Goal: Find specific page/section: Find specific page/section

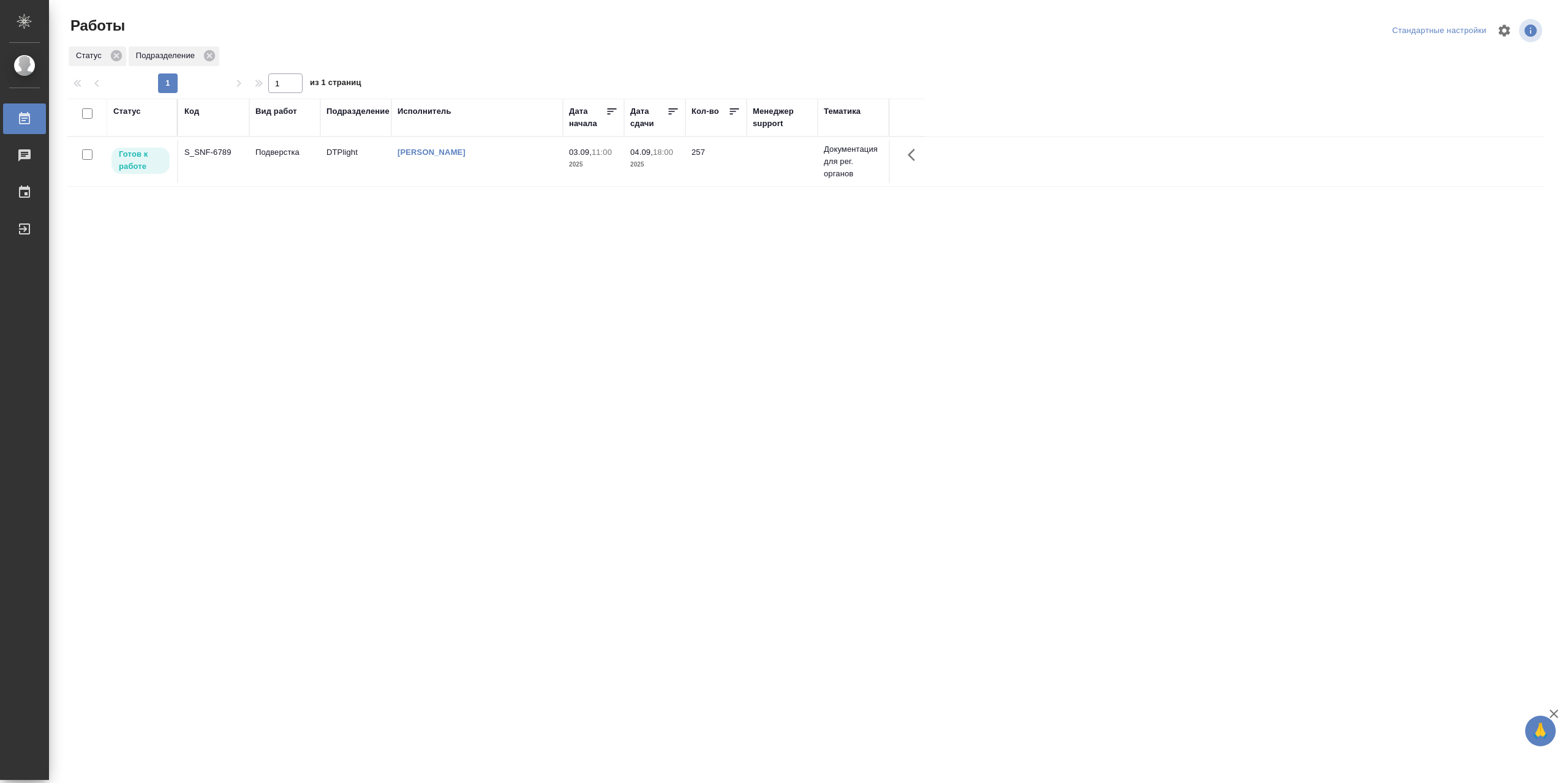
click at [465, 177] on td "[PERSON_NAME]" at bounding box center [477, 161] width 172 height 43
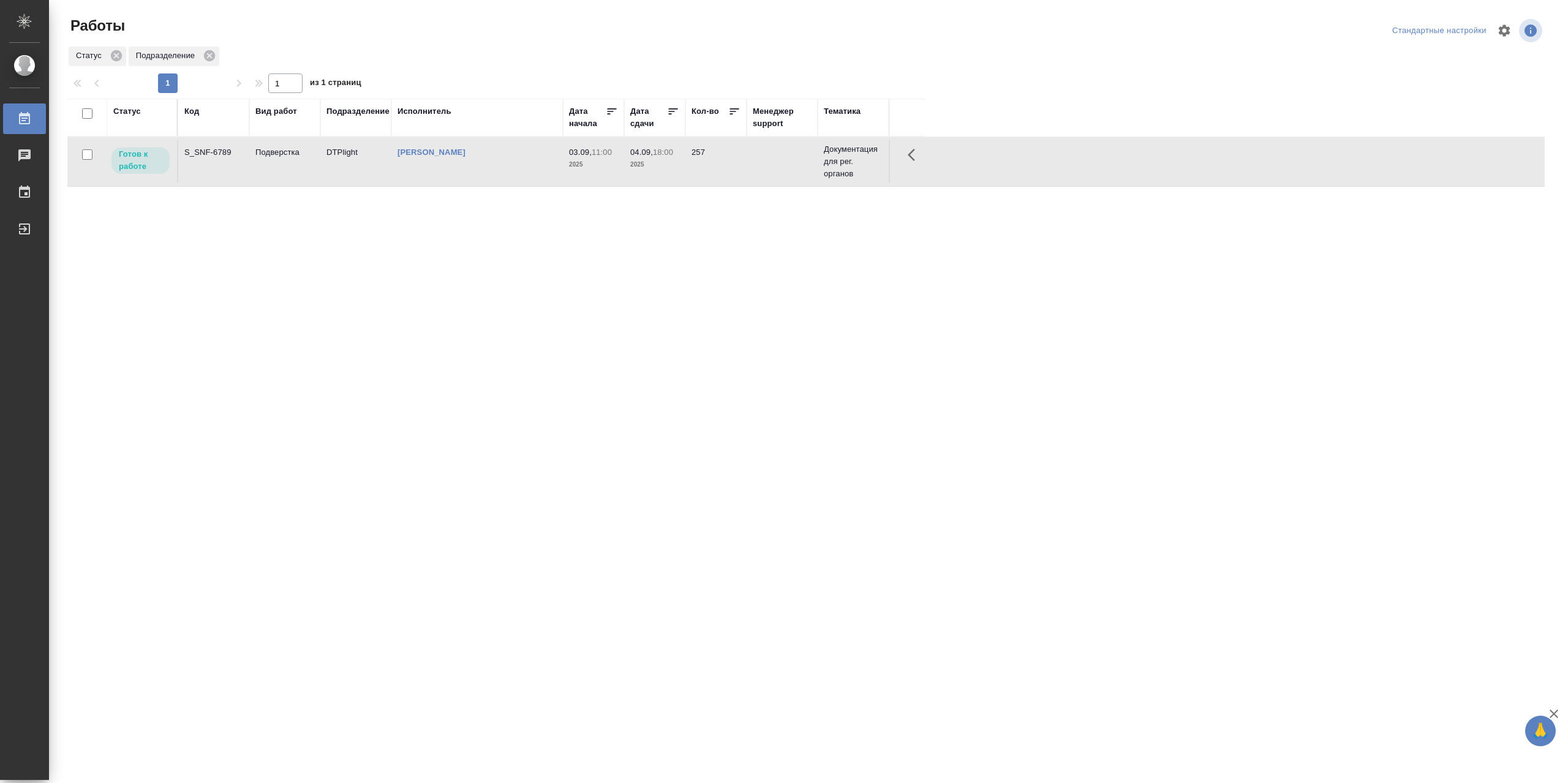
click at [465, 177] on td "[PERSON_NAME]" at bounding box center [477, 161] width 172 height 43
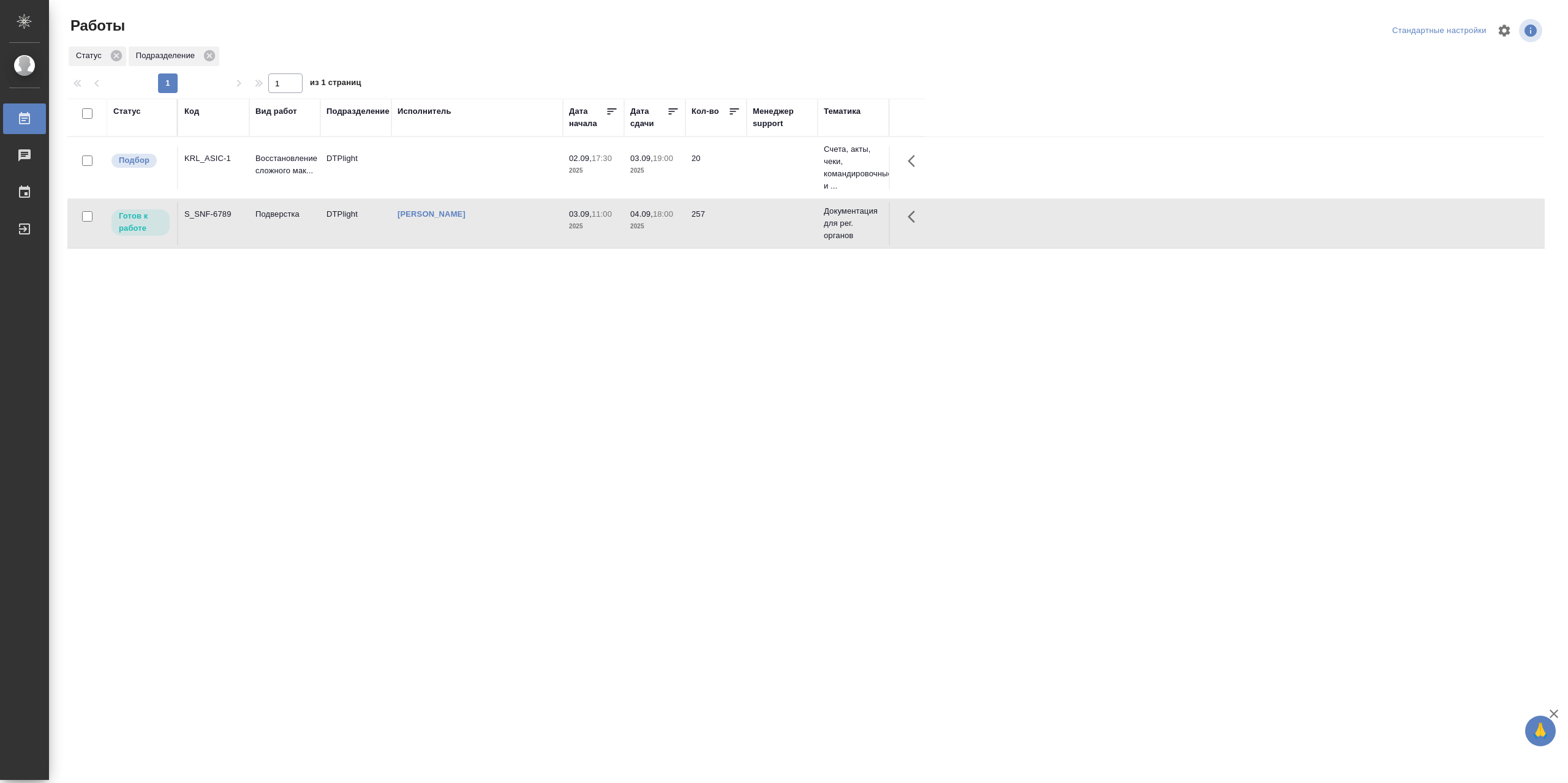
click at [455, 169] on td at bounding box center [477, 167] width 172 height 43
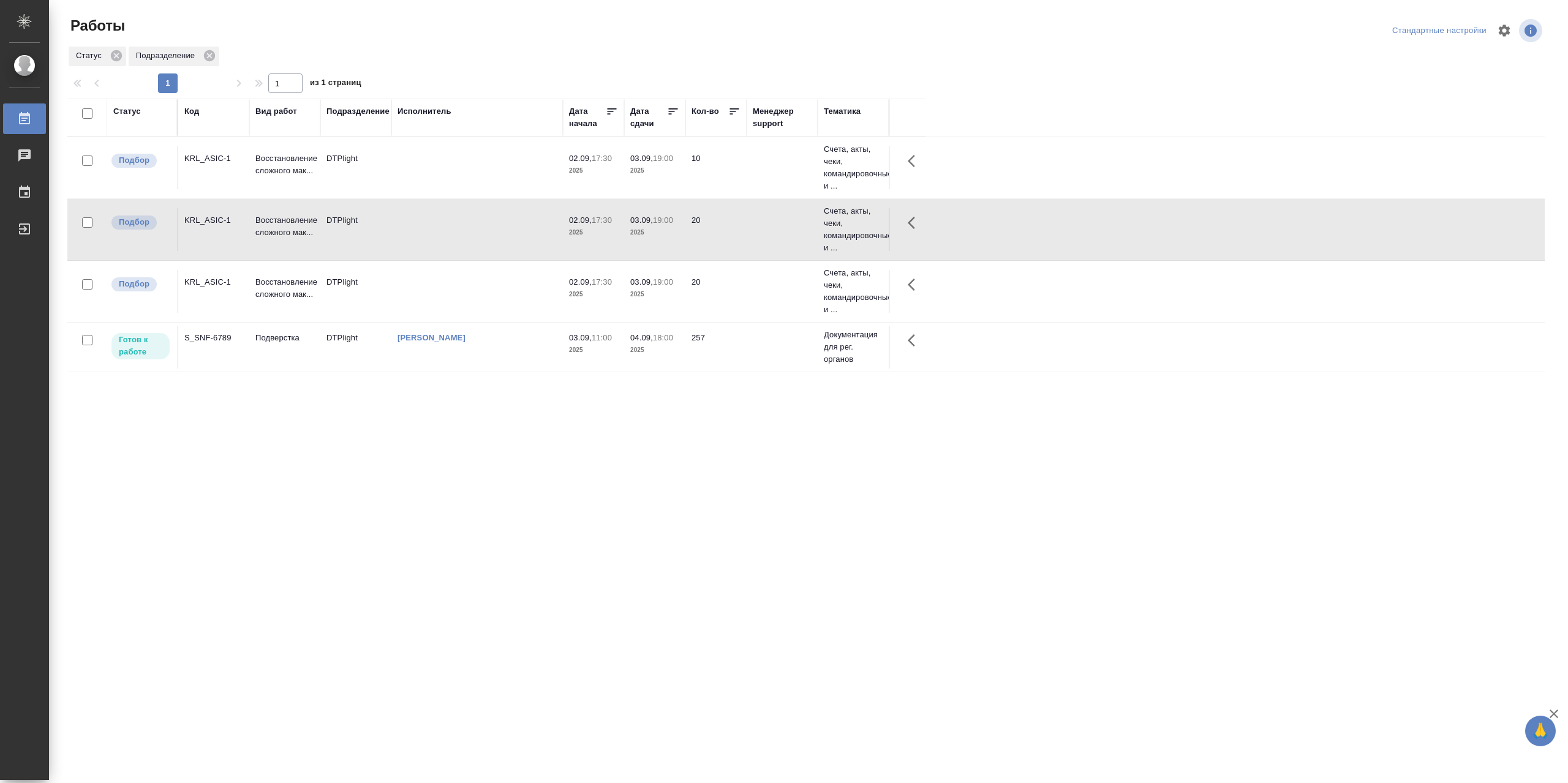
click at [459, 298] on td at bounding box center [477, 291] width 172 height 43
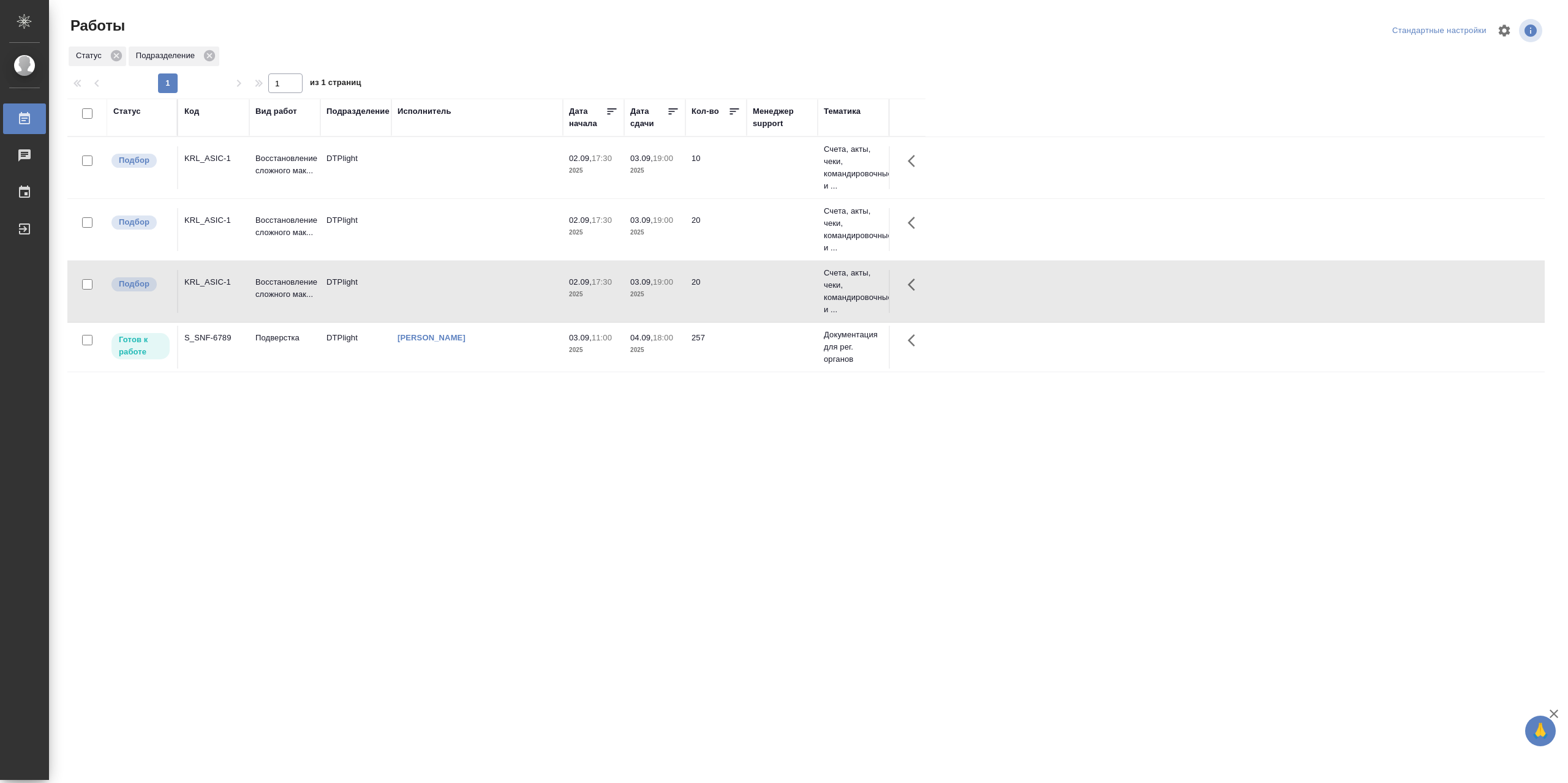
click at [459, 298] on td at bounding box center [477, 291] width 172 height 43
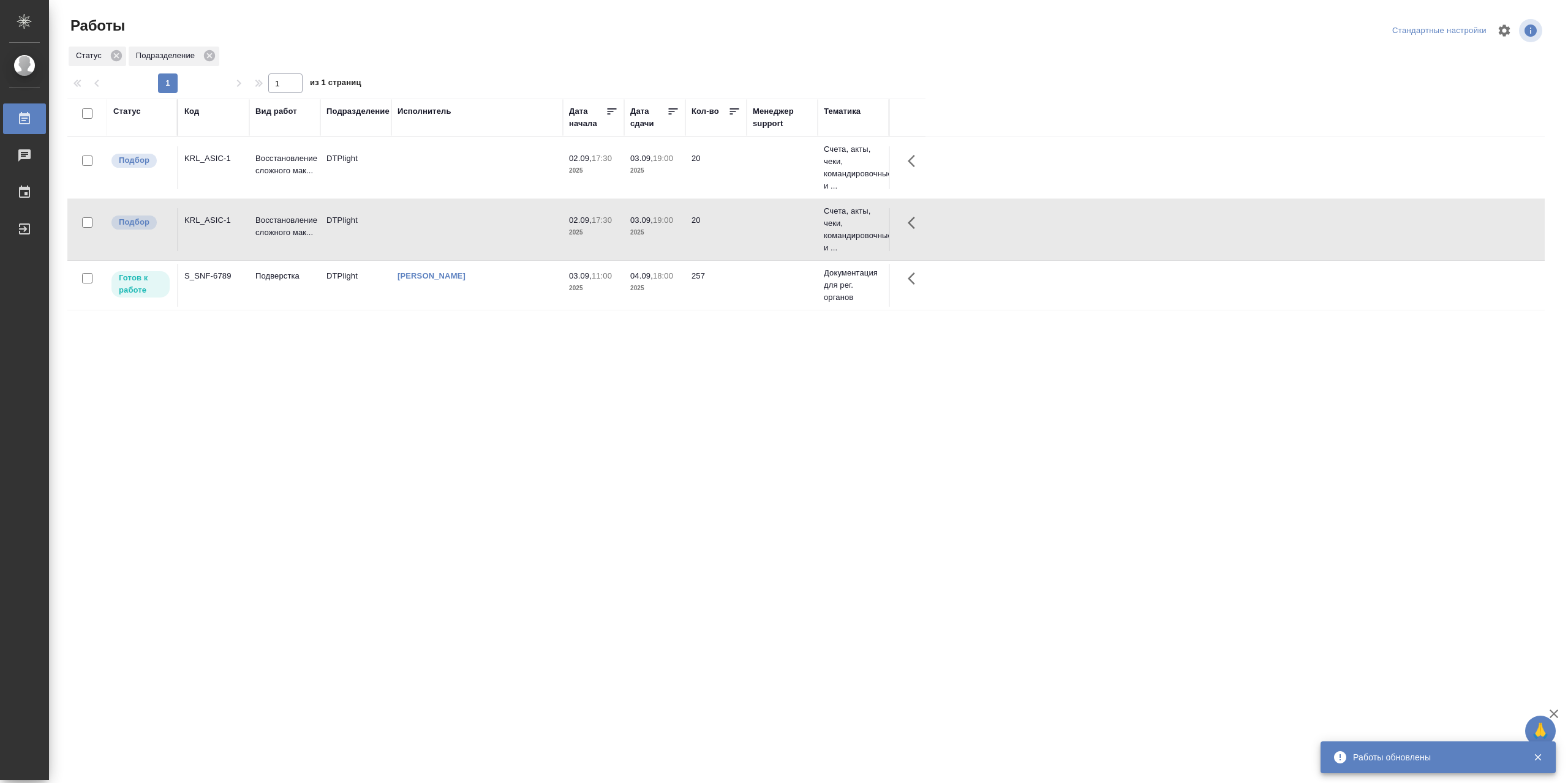
click at [490, 293] on td "[PERSON_NAME]" at bounding box center [477, 284] width 172 height 43
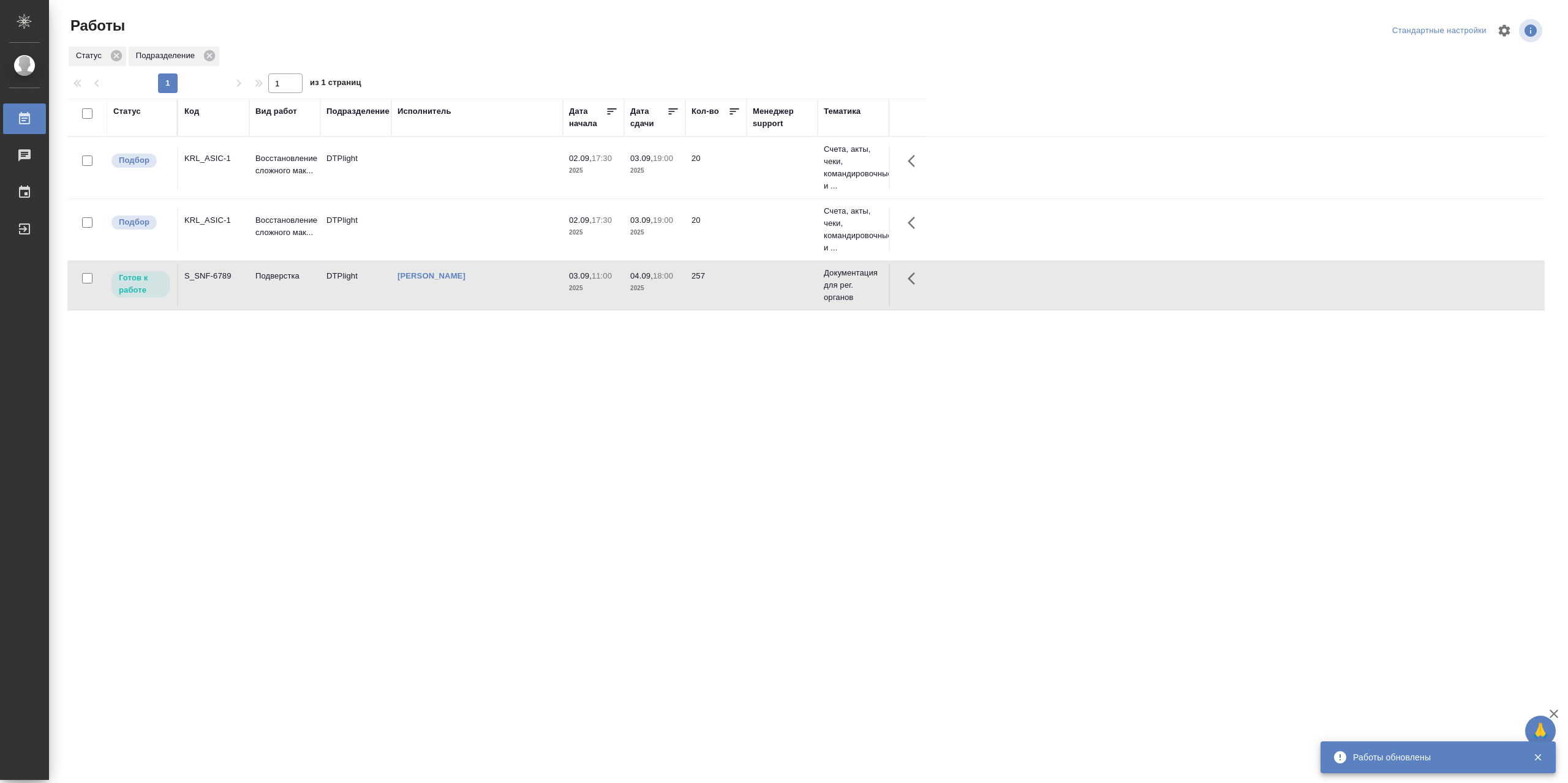
click at [490, 293] on td "[PERSON_NAME]" at bounding box center [477, 284] width 172 height 43
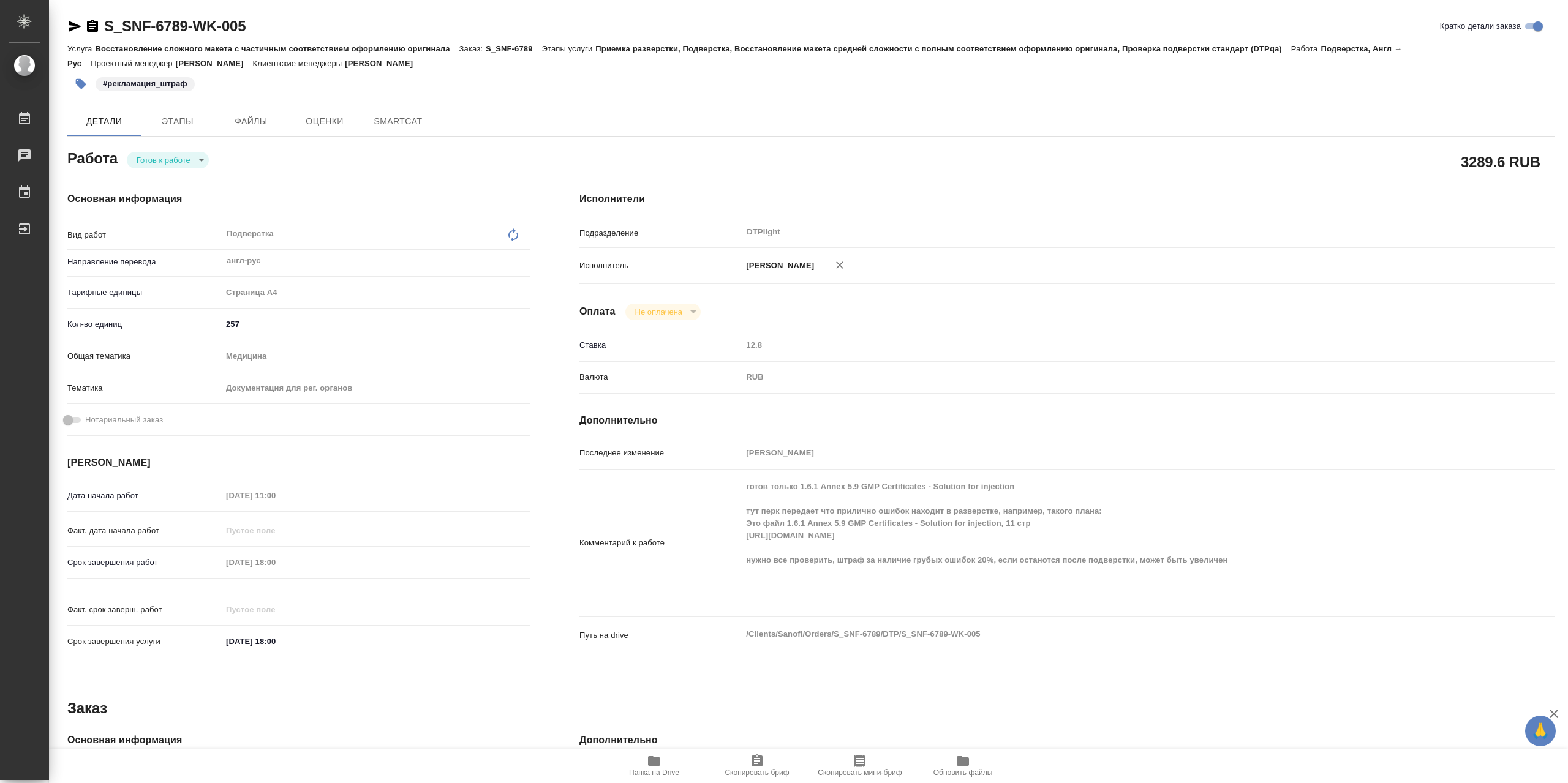
type textarea "x"
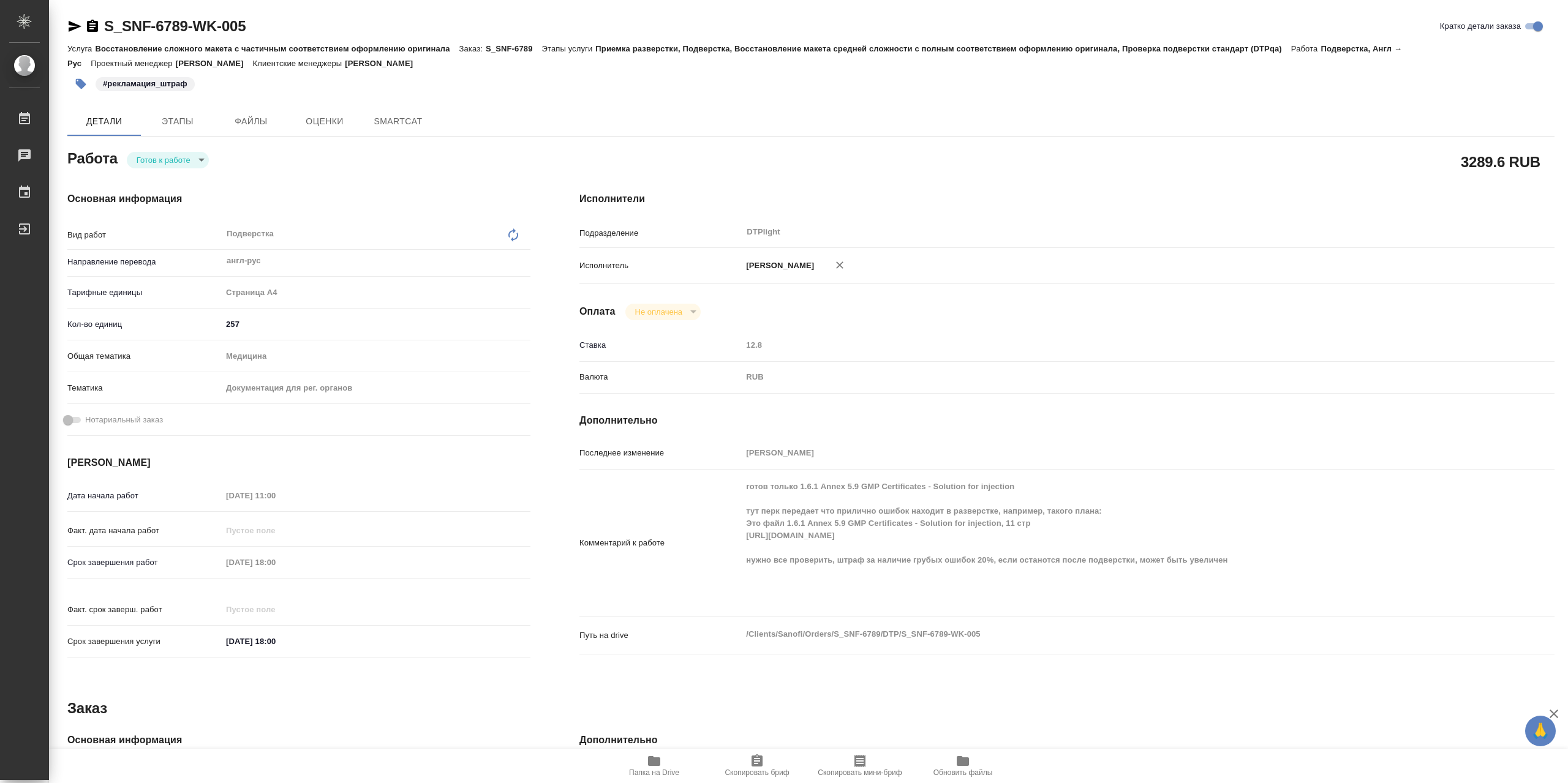
type textarea "x"
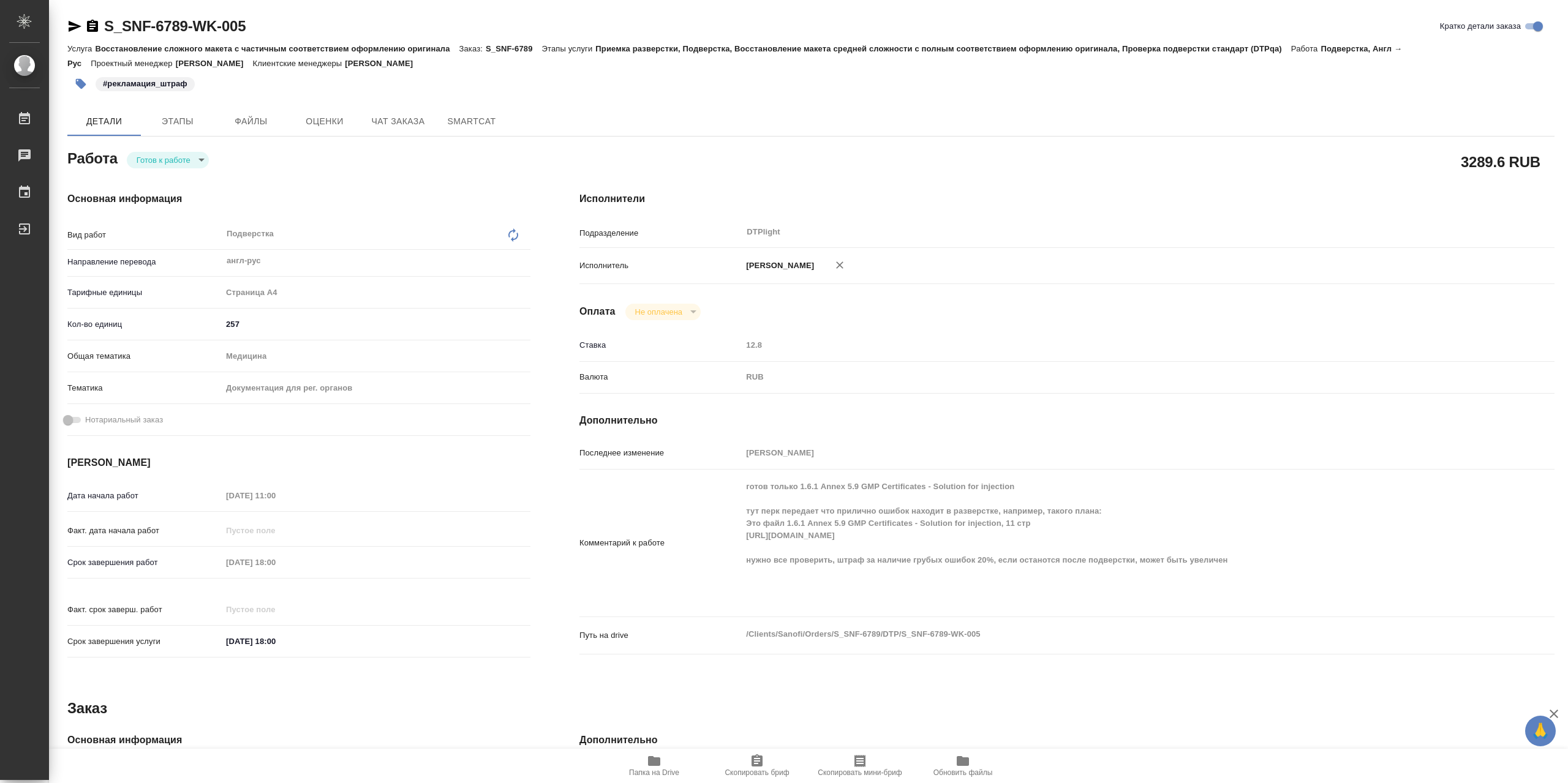
type textarea "x"
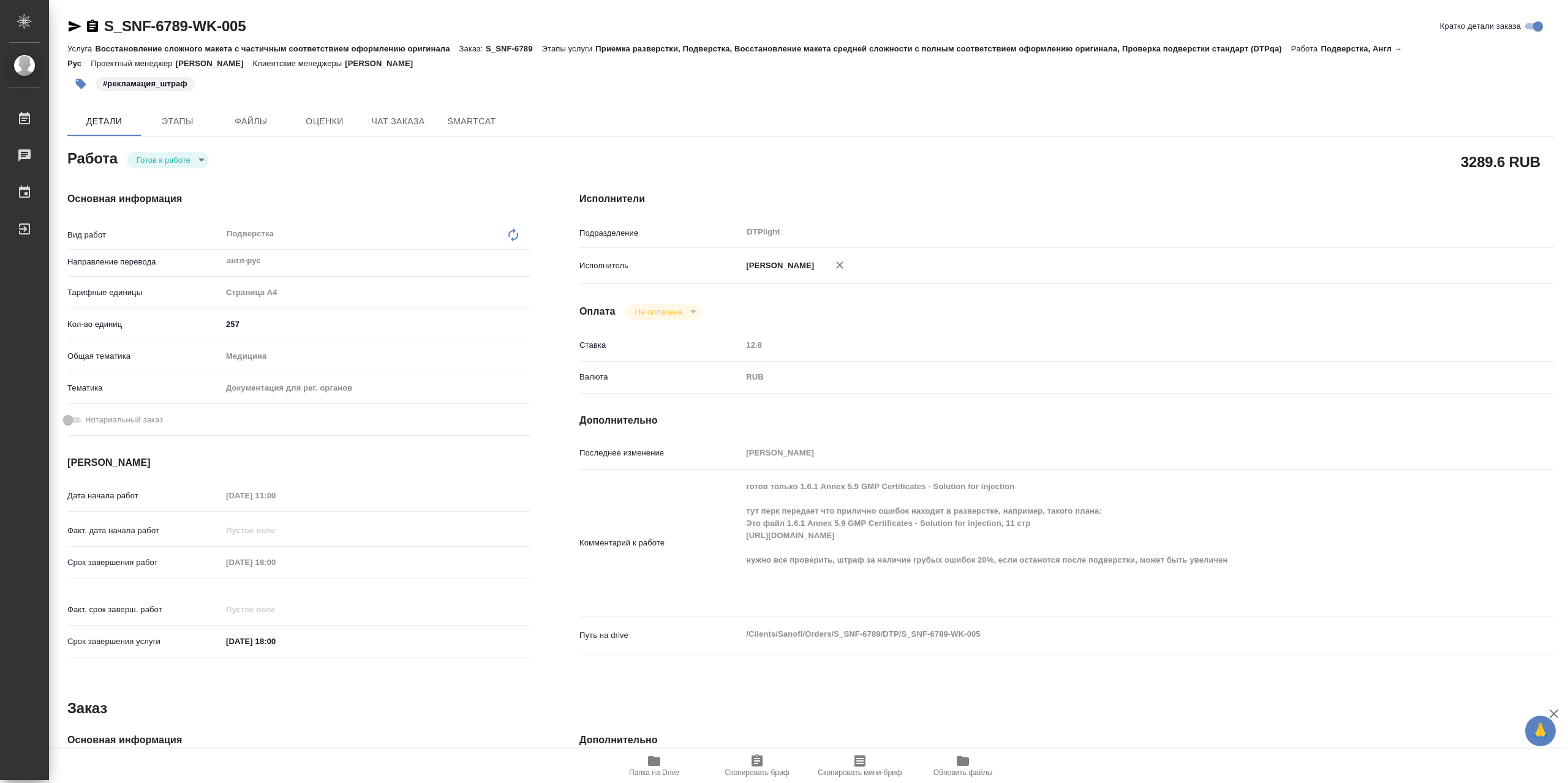
type textarea "x"
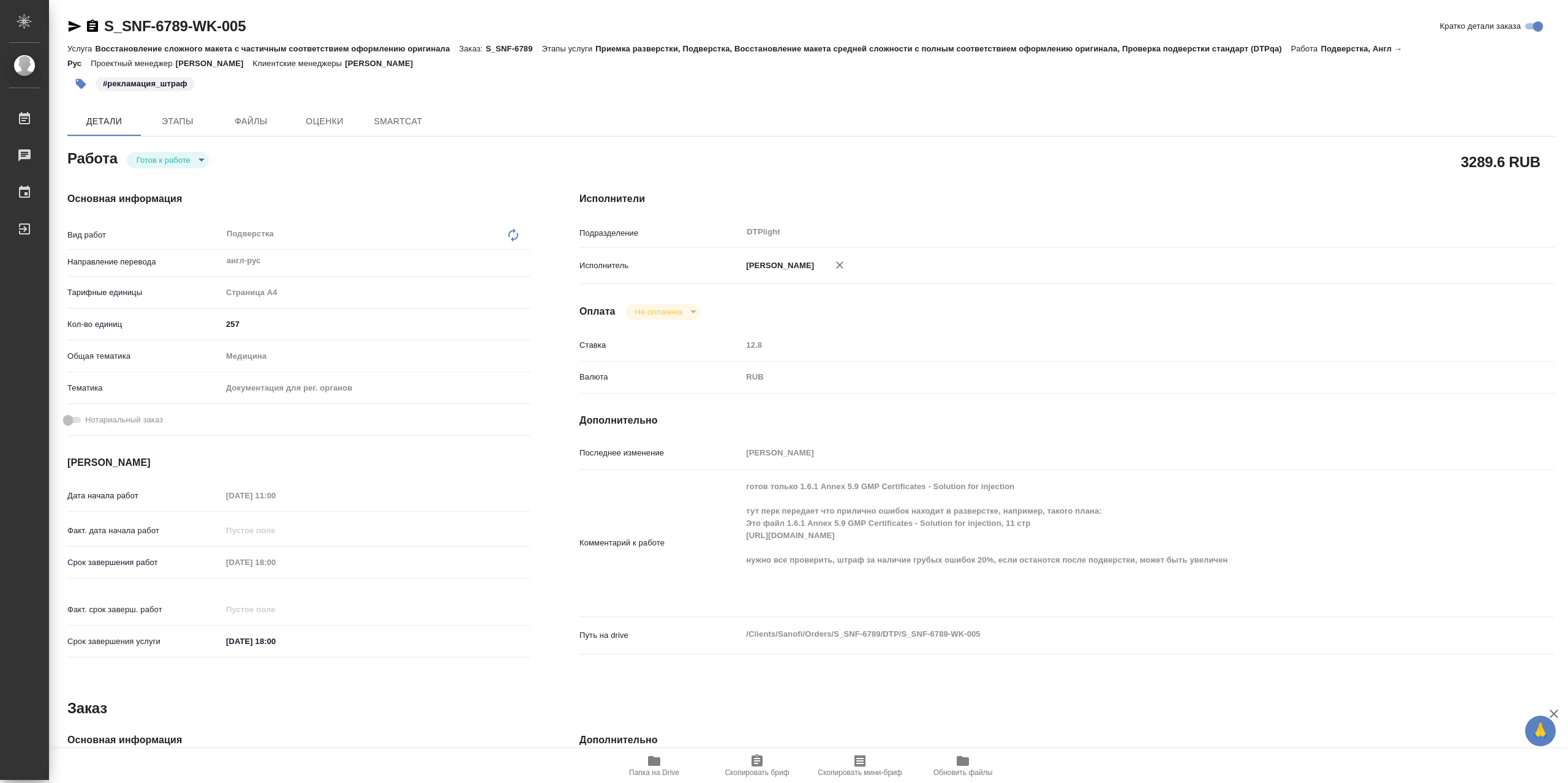
type textarea "x"
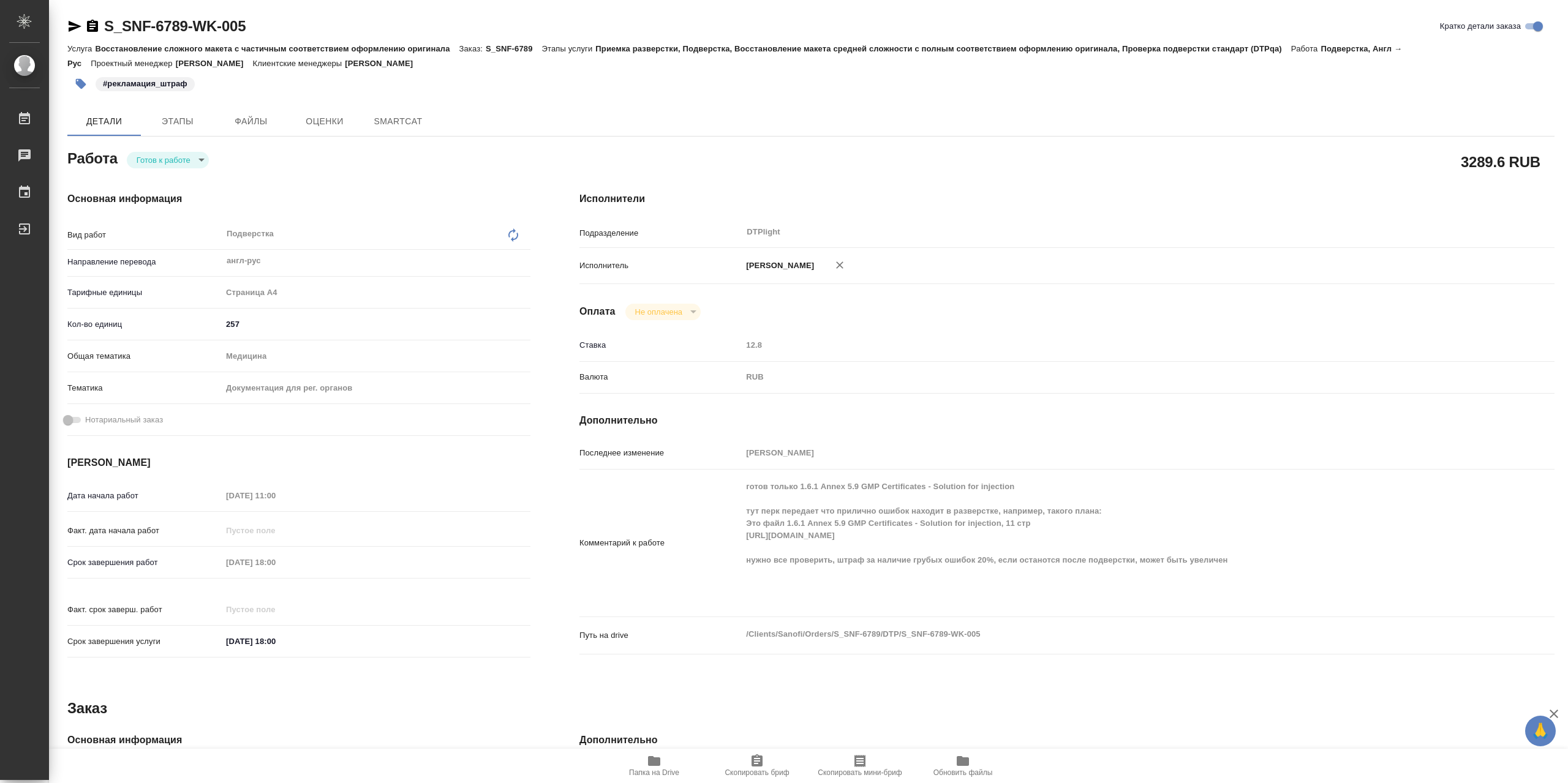
type textarea "x"
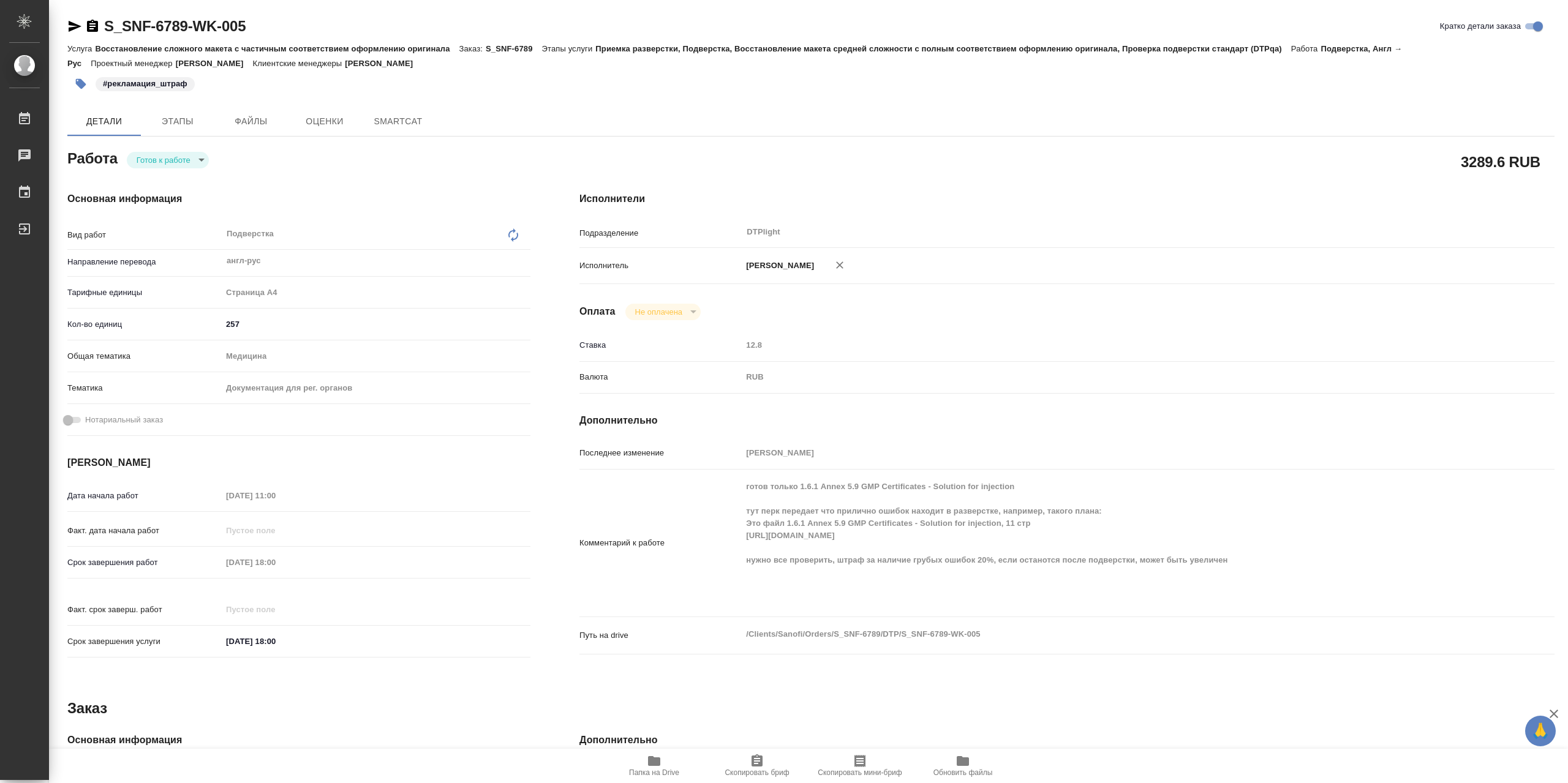
type textarea "x"
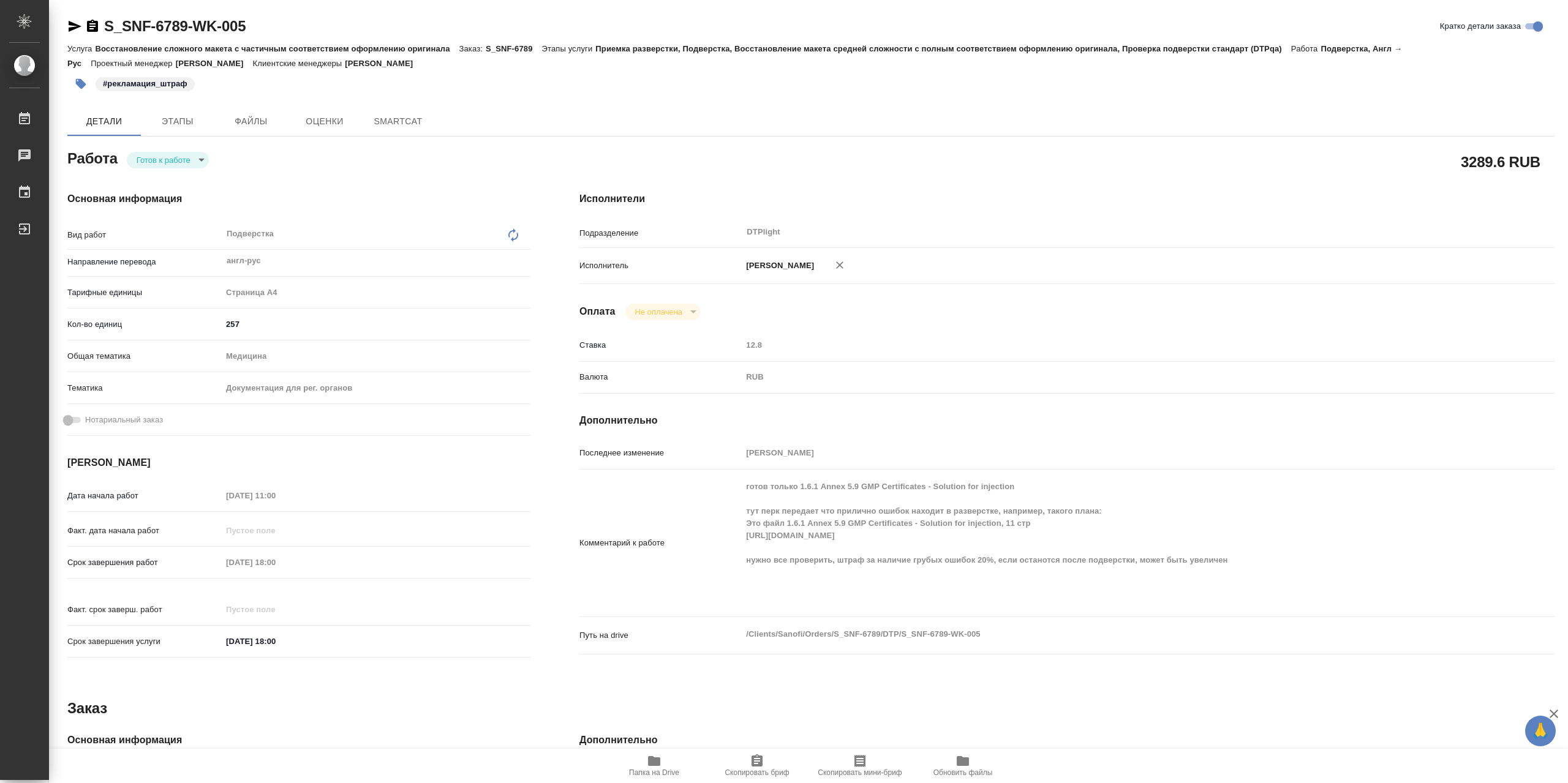
type textarea "x"
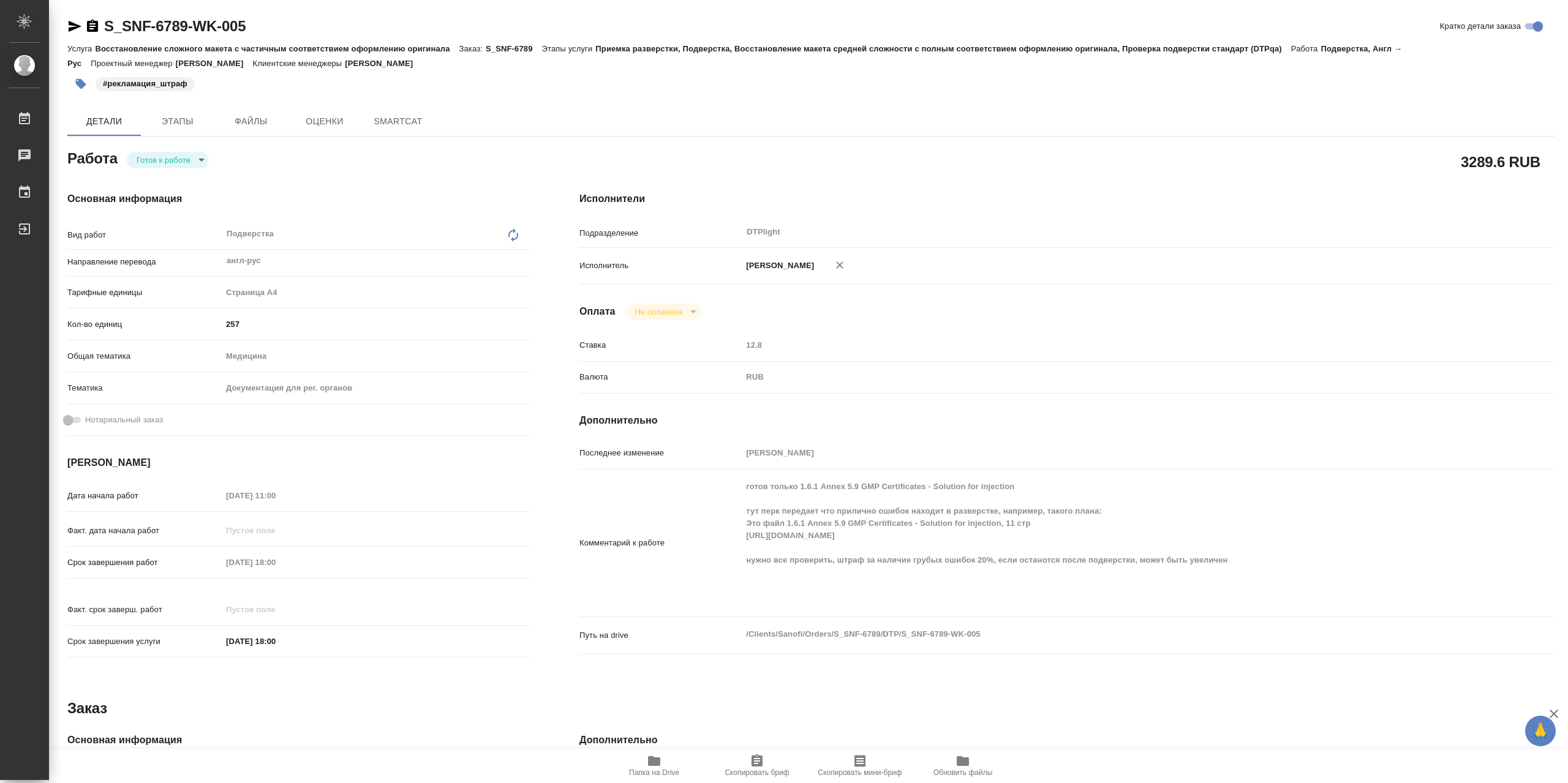
type textarea "x"
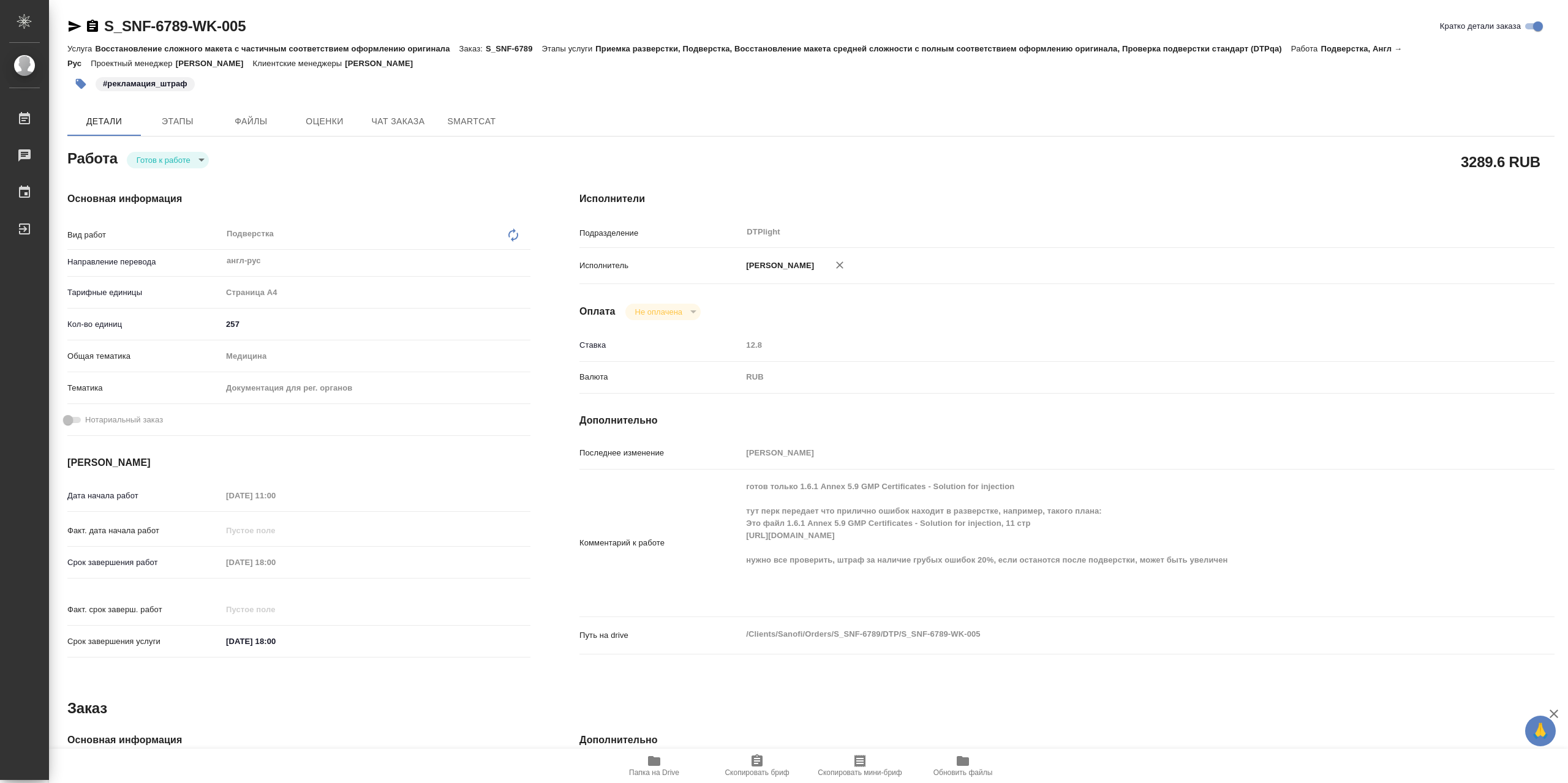
type textarea "x"
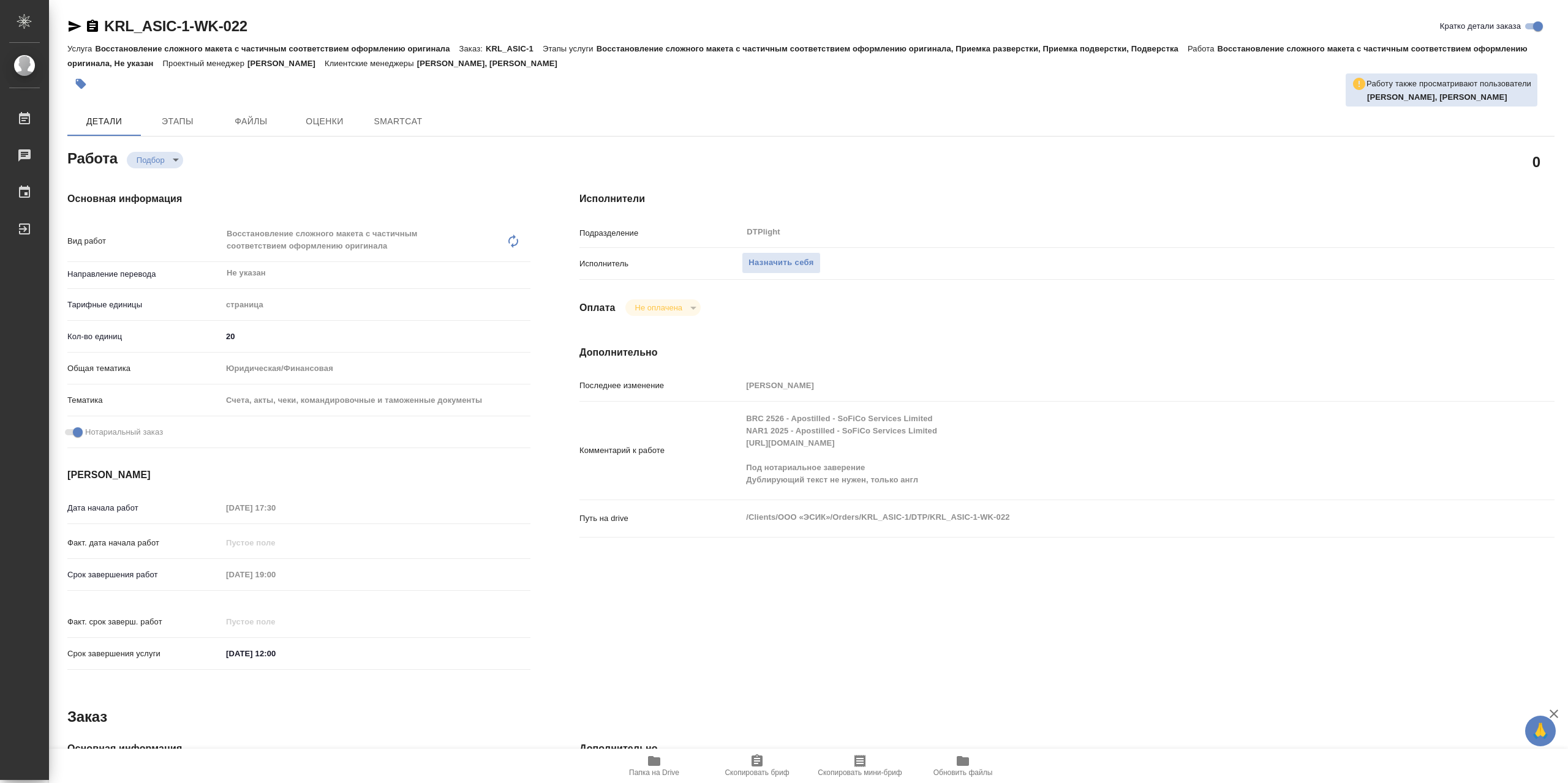
type textarea "x"
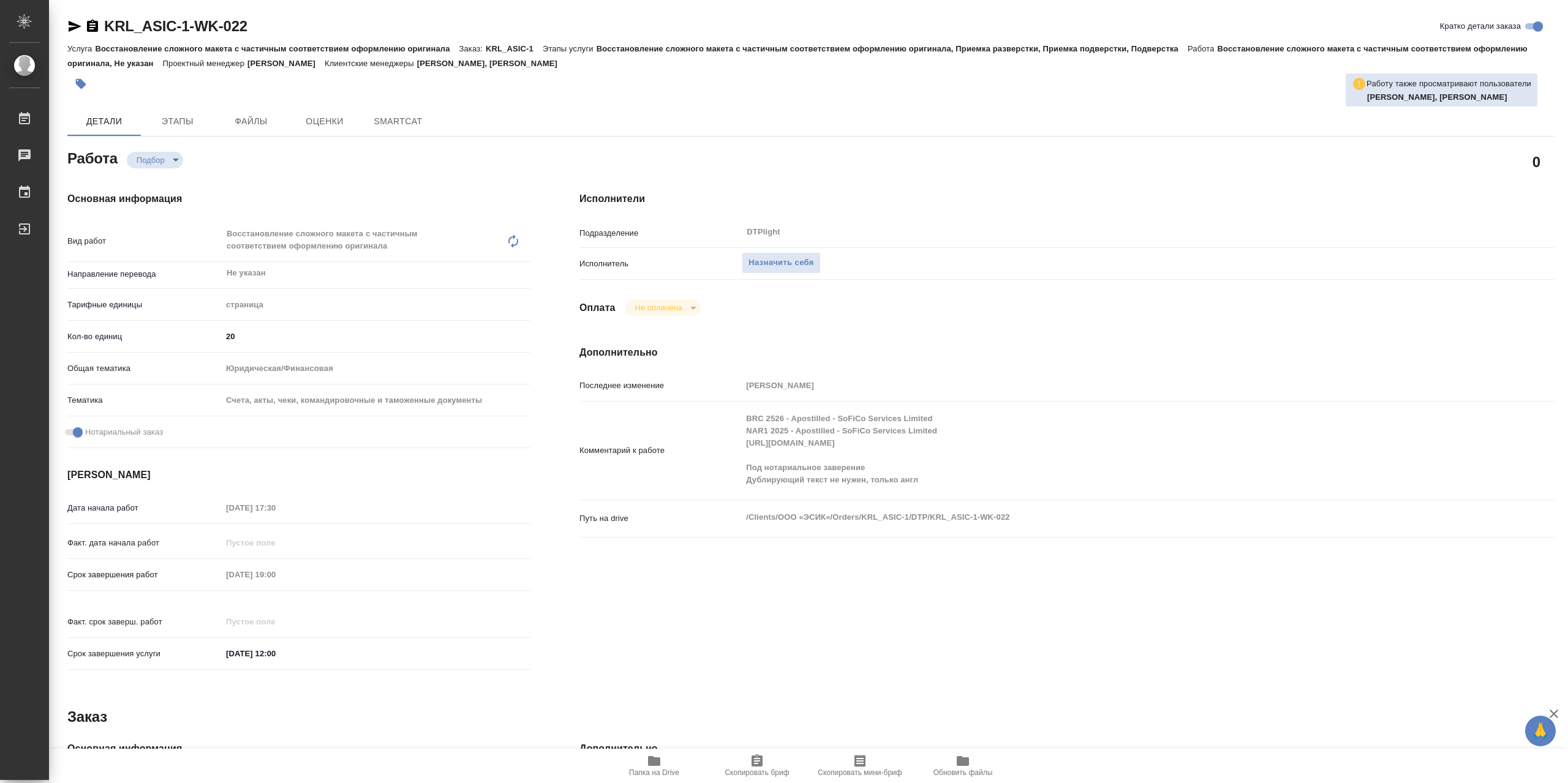
type textarea "x"
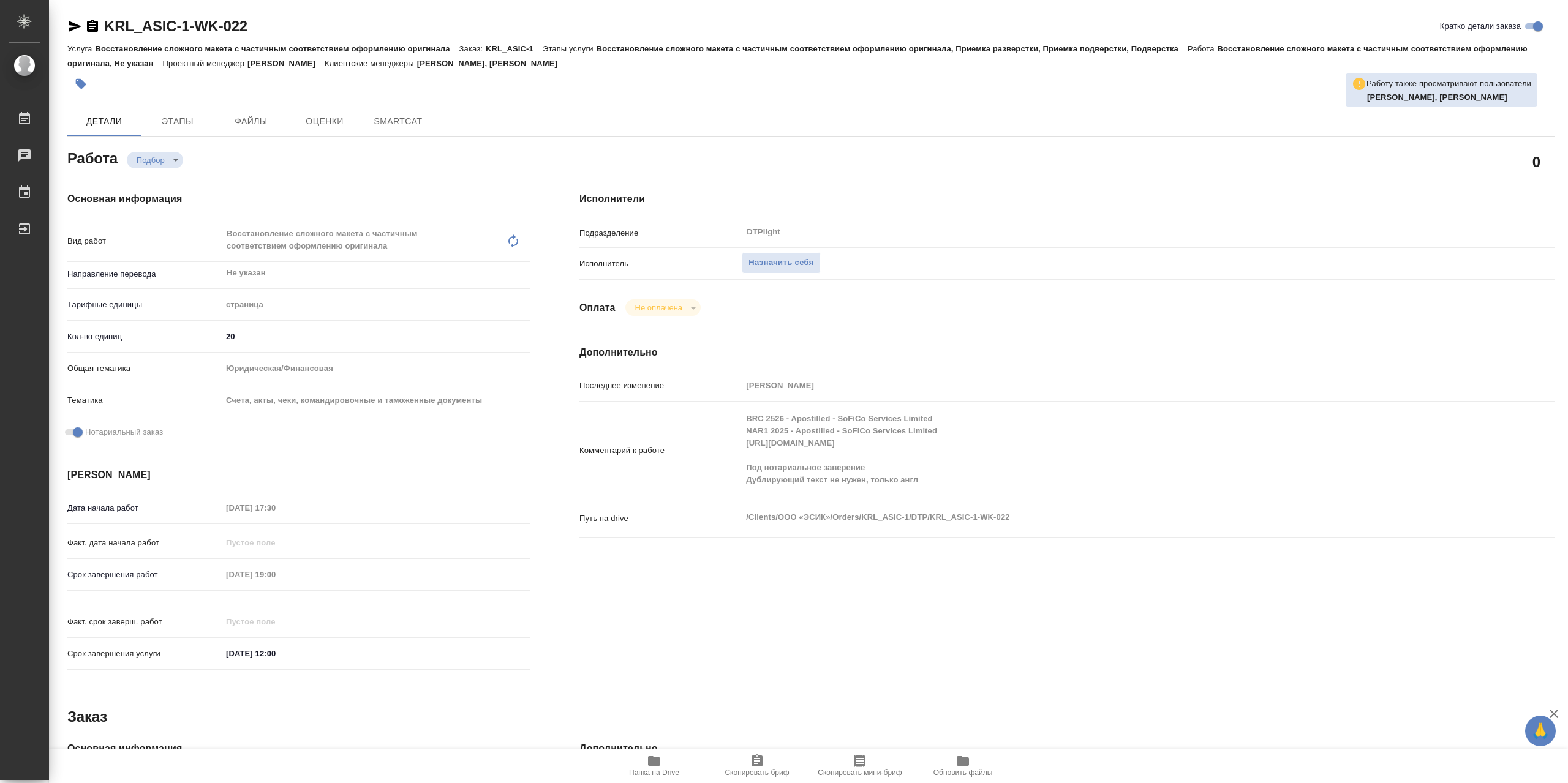
type textarea "x"
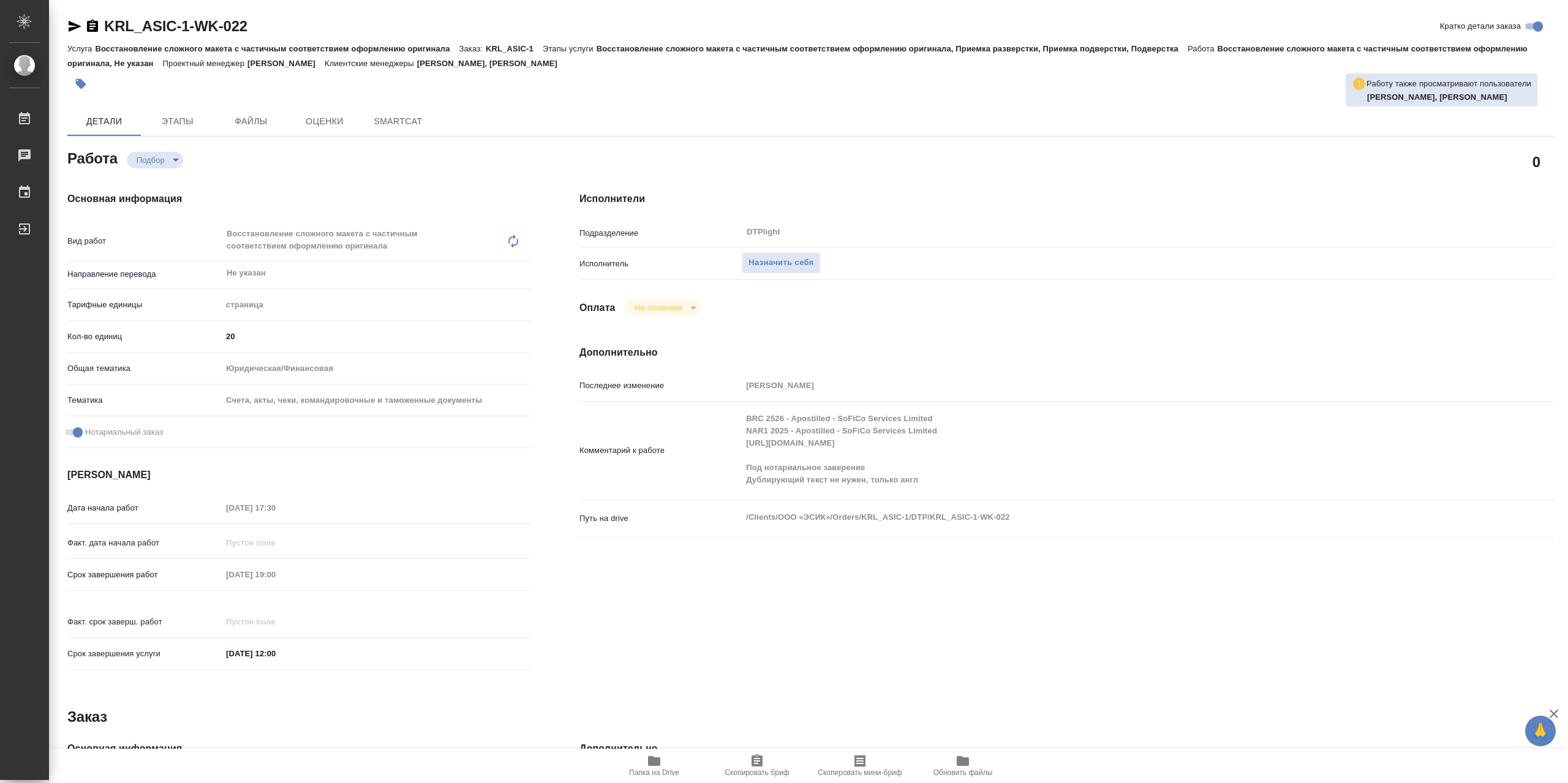
type textarea "x"
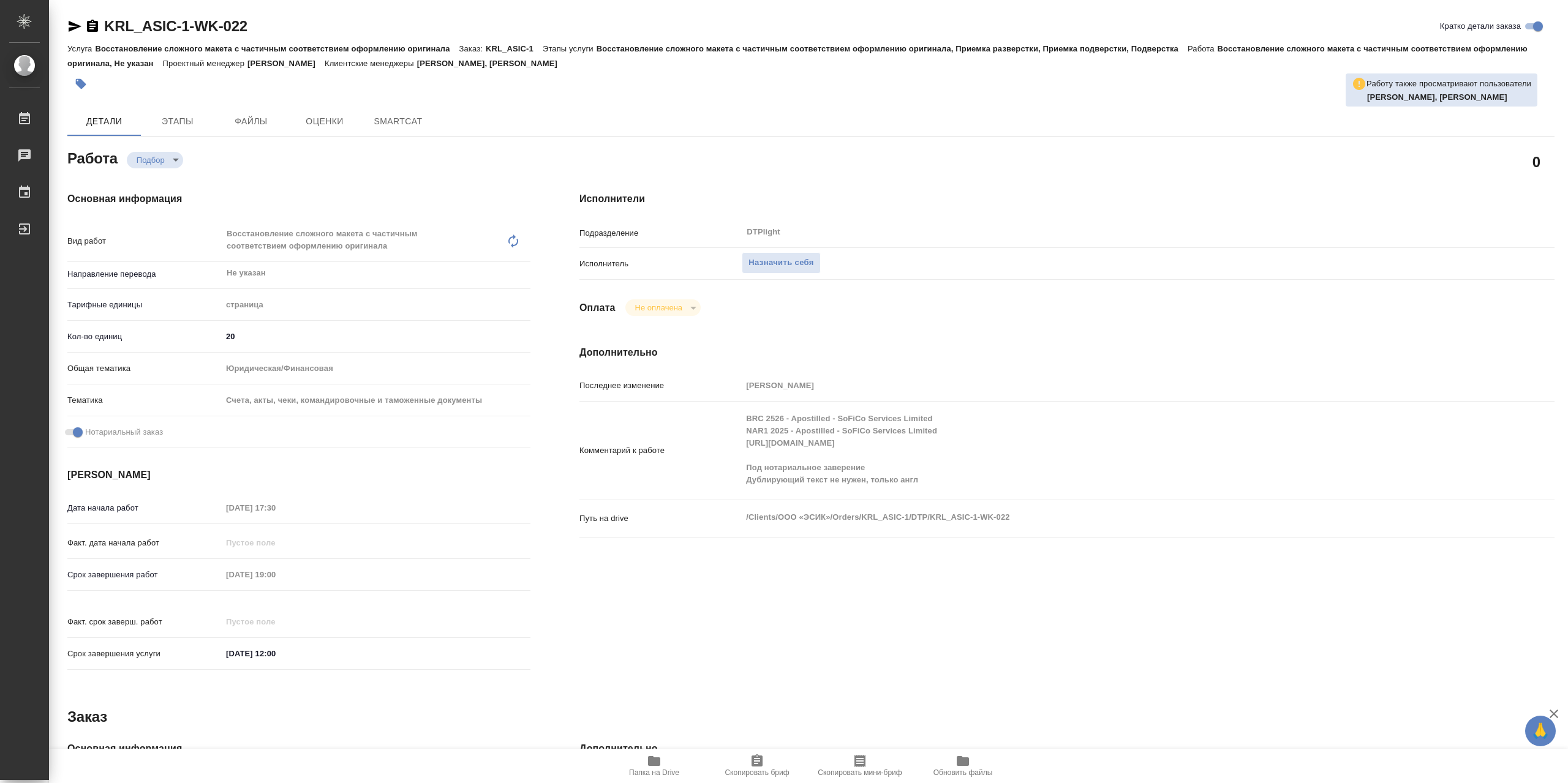
type textarea "x"
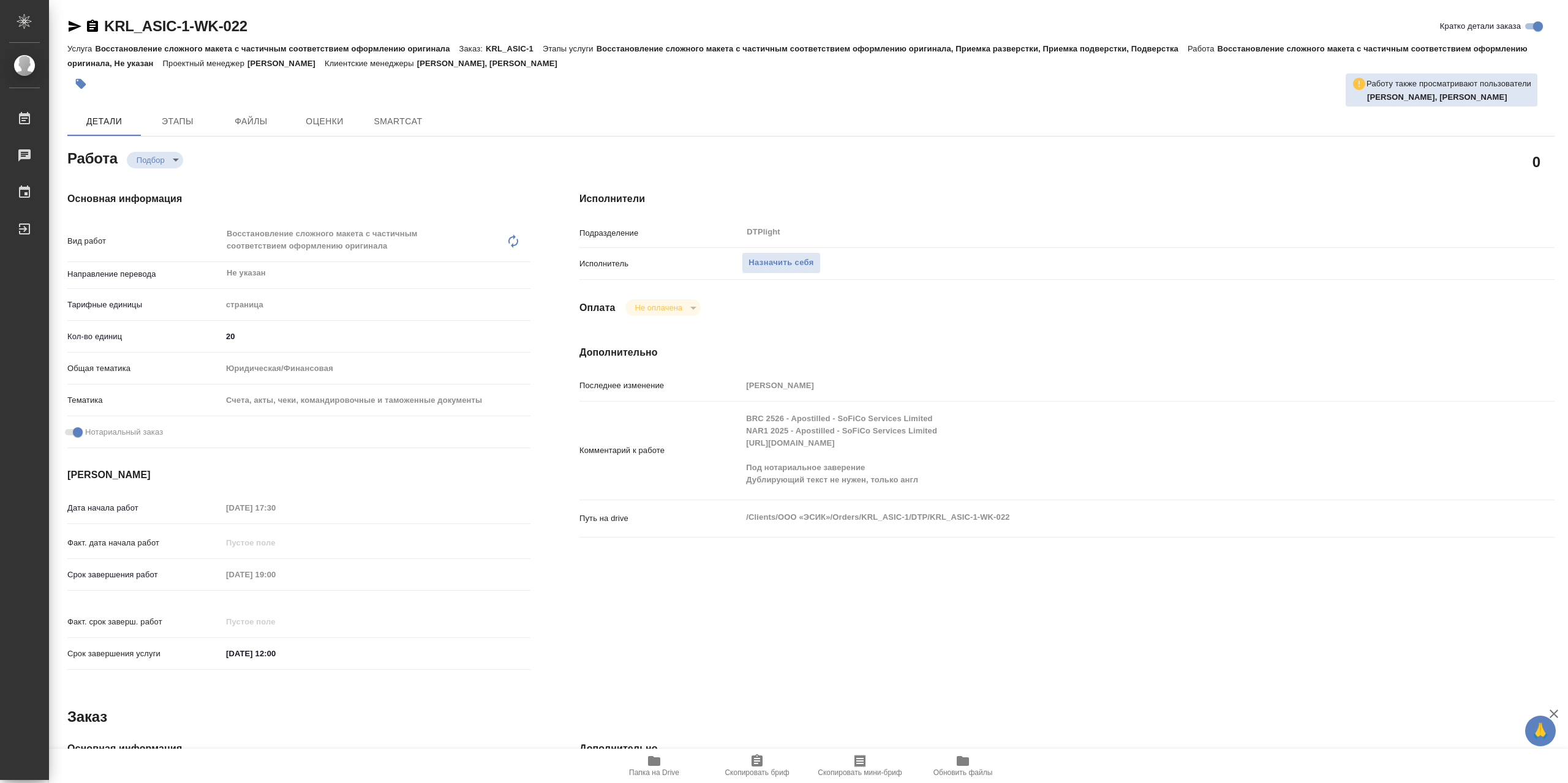
type textarea "x"
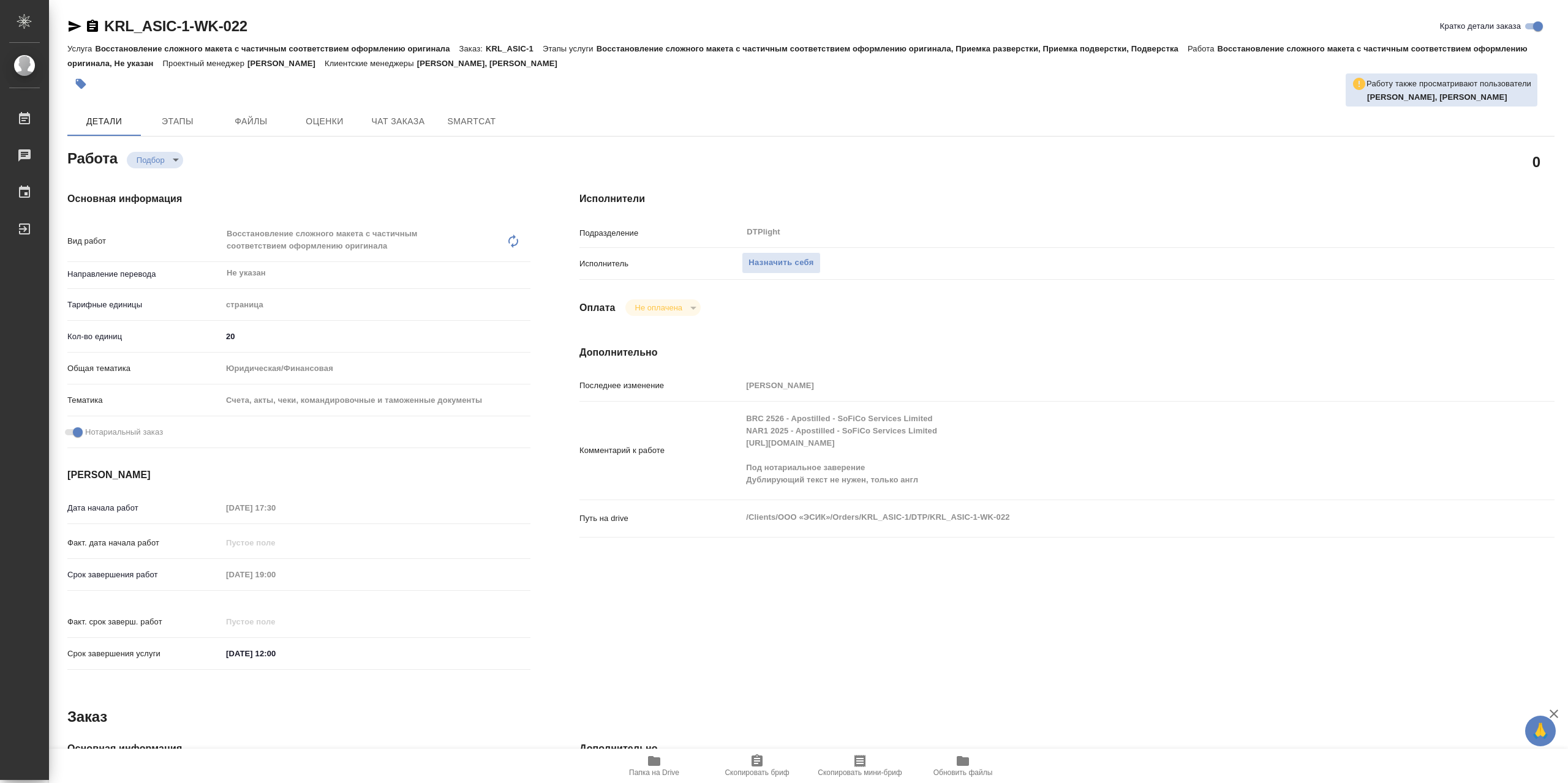
type textarea "x"
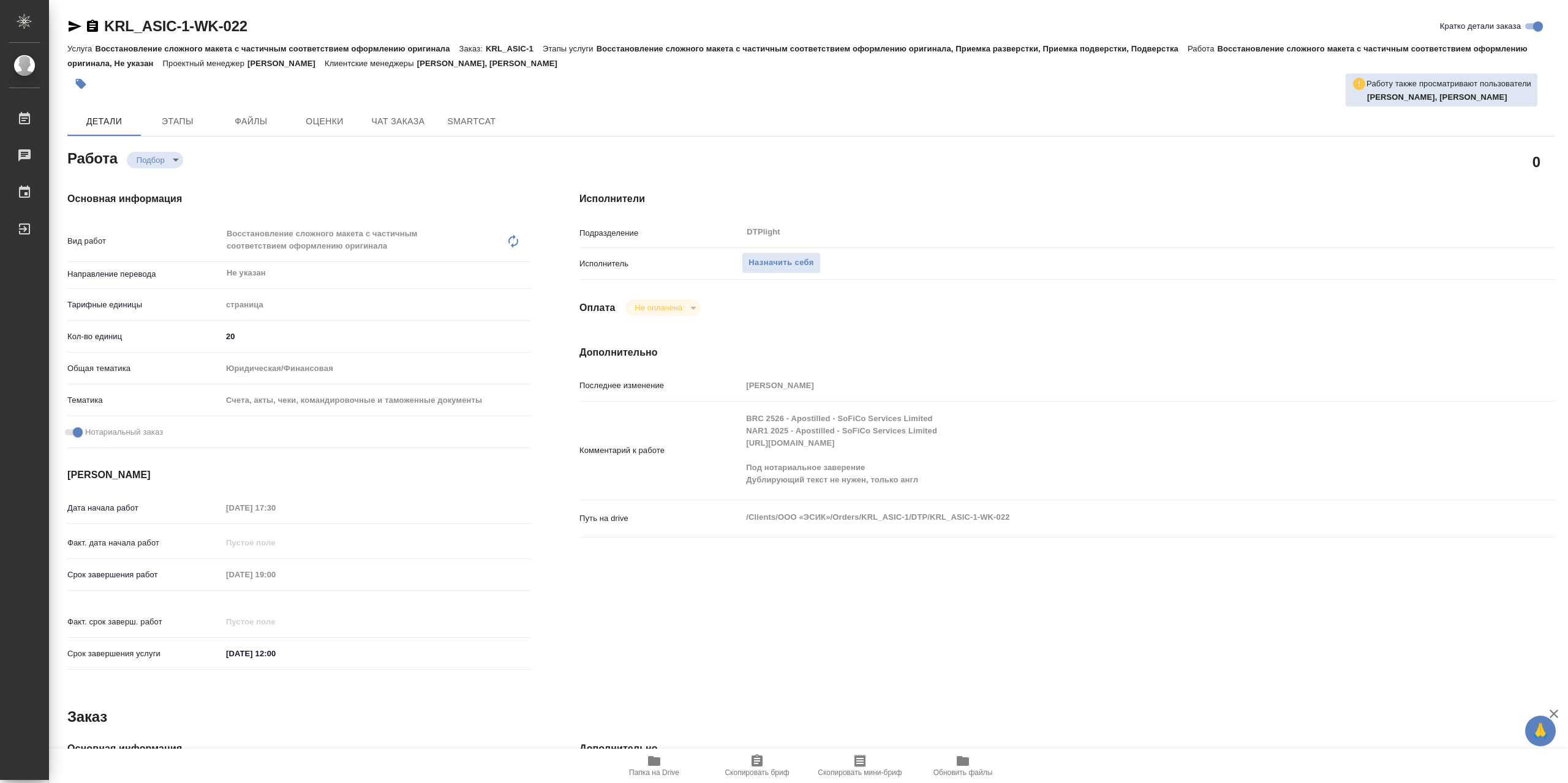
type textarea "x"
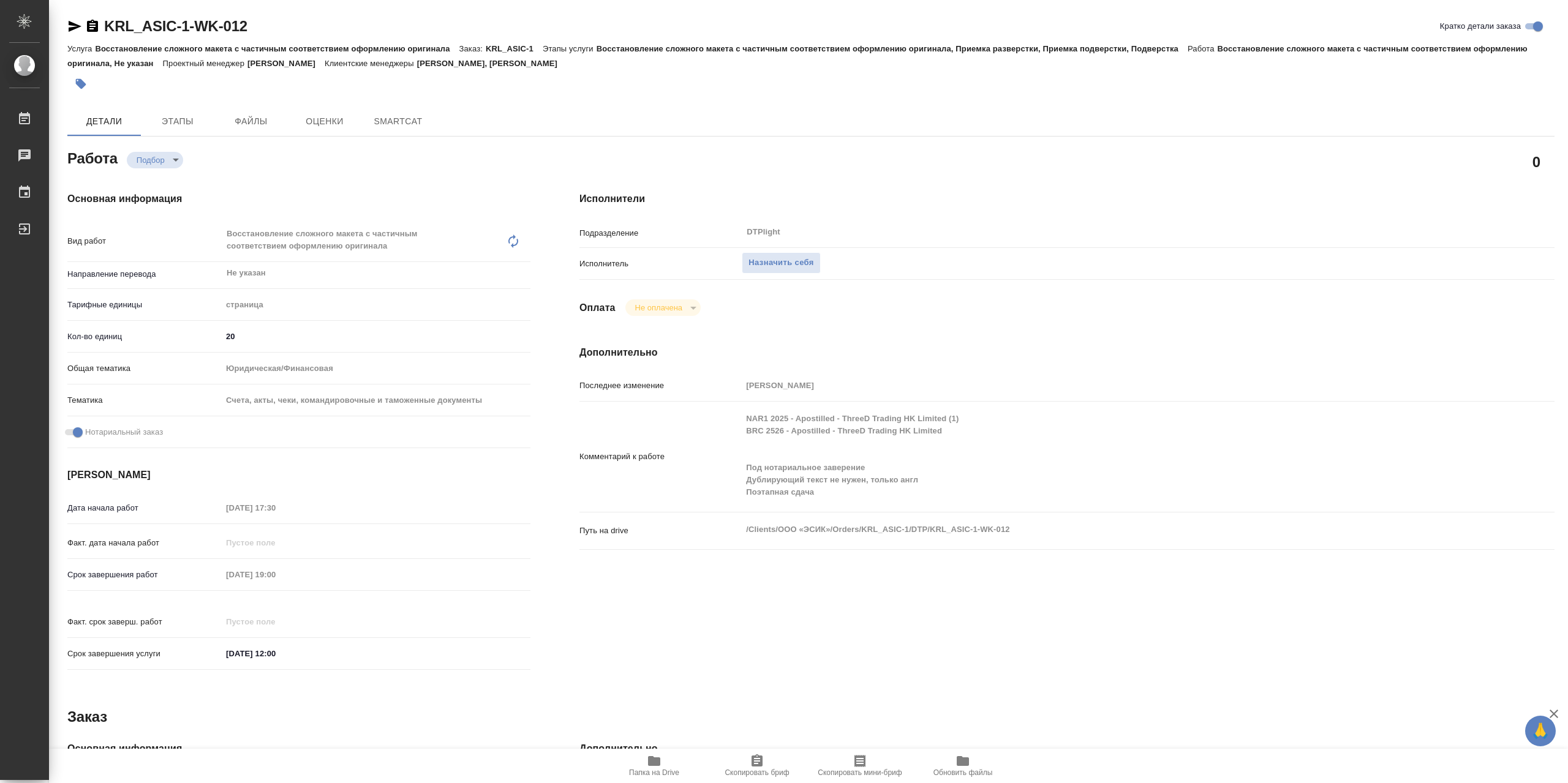
type textarea "x"
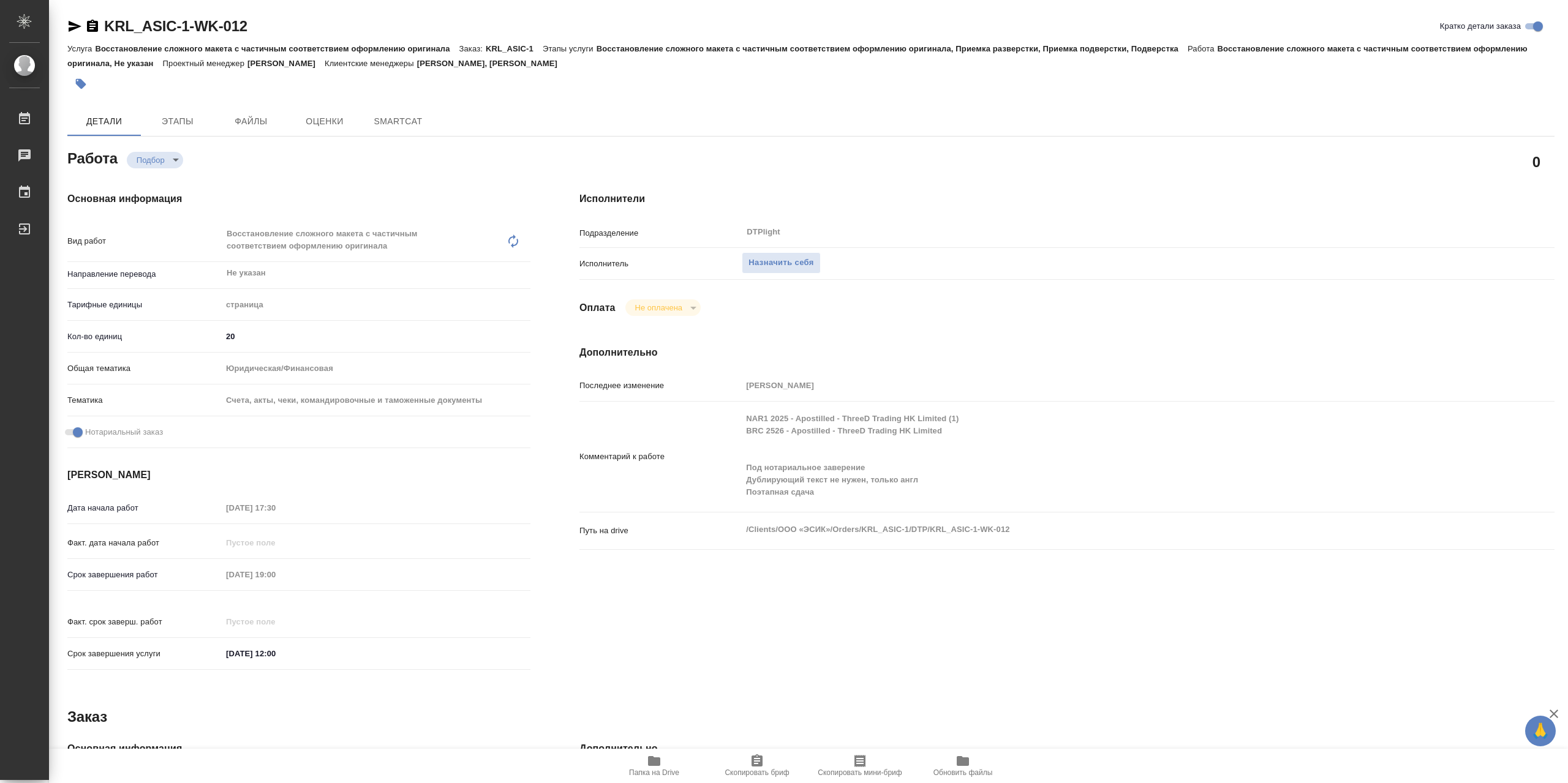
type textarea "x"
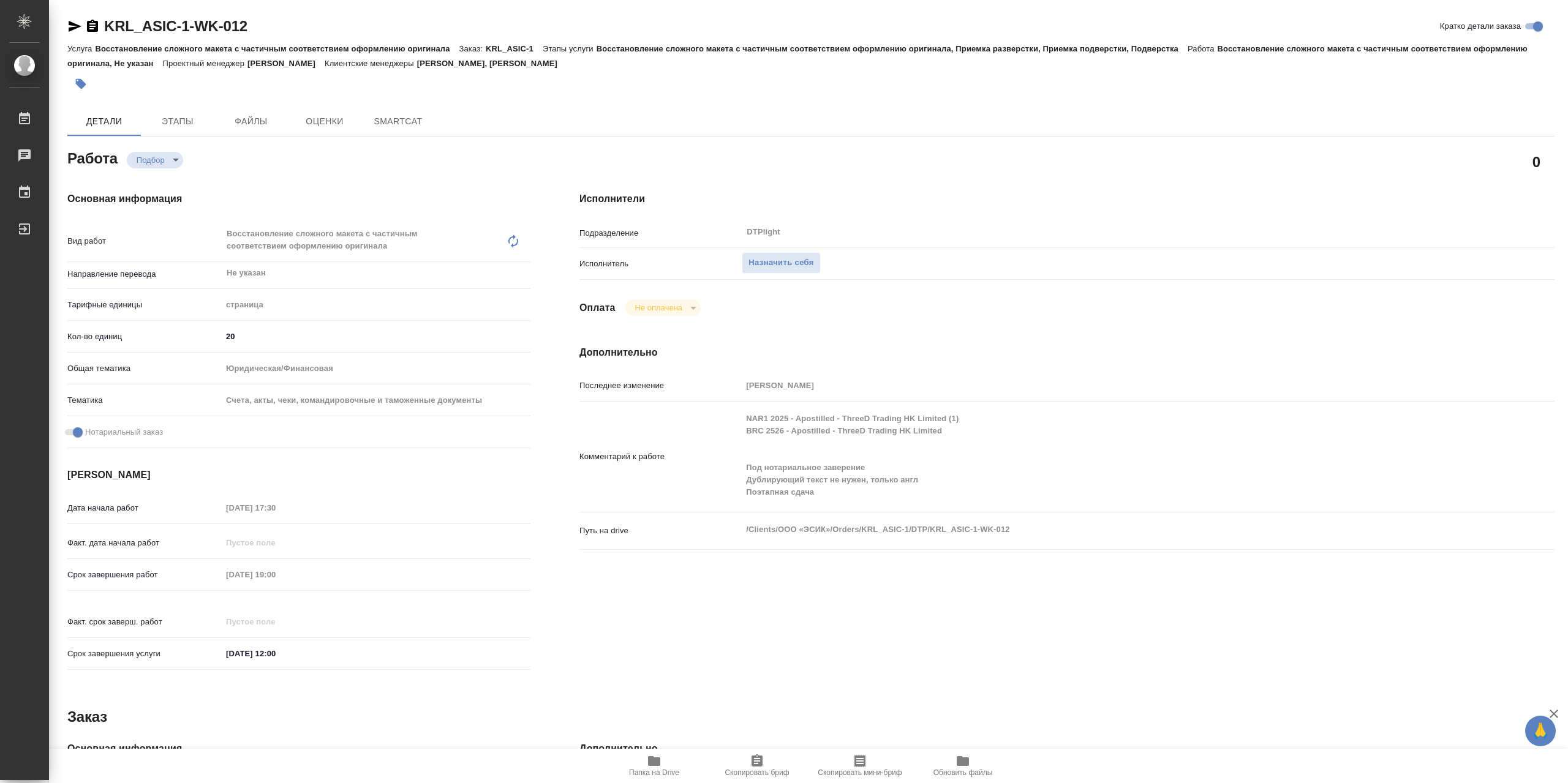
type textarea "x"
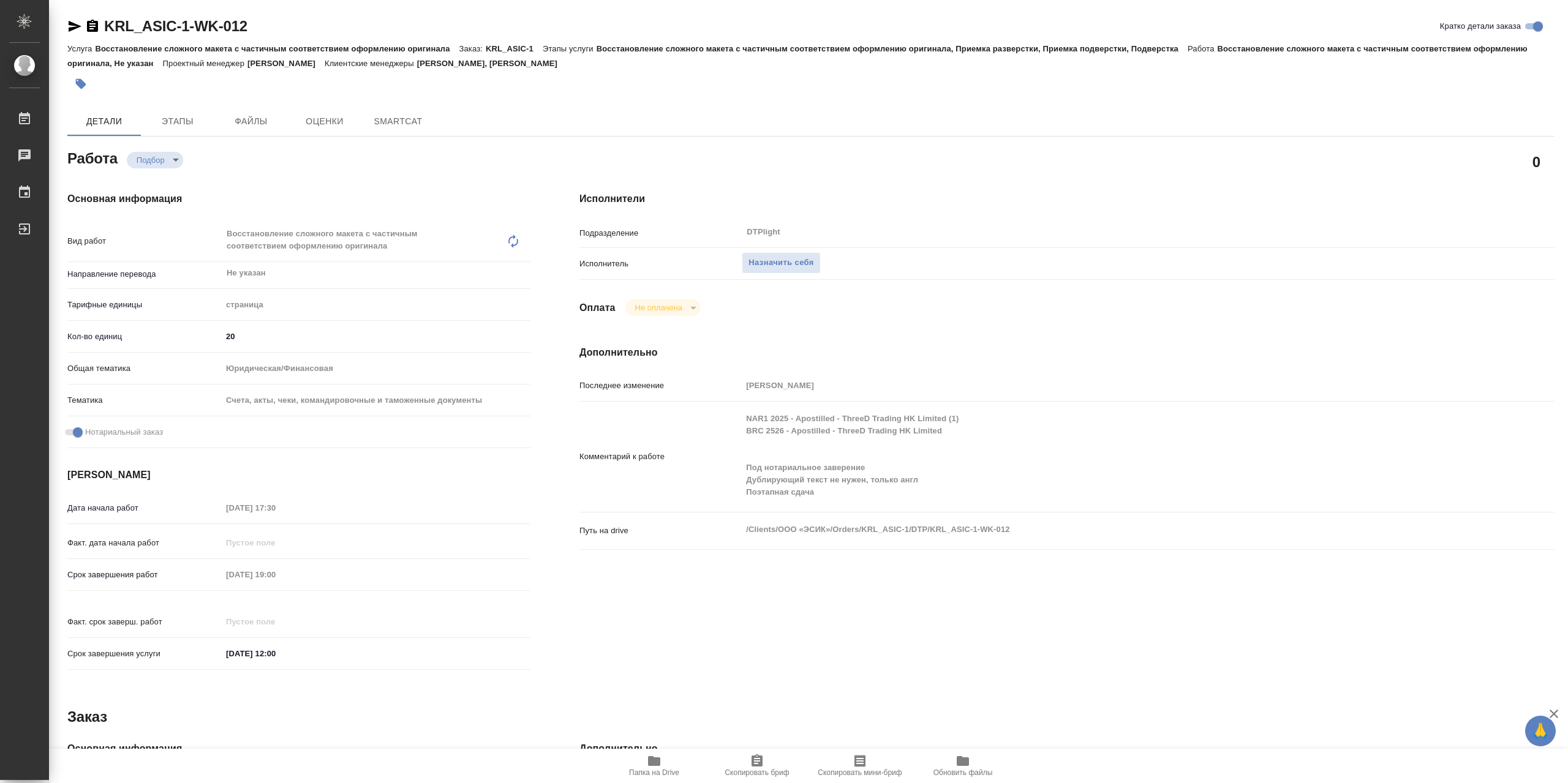
type textarea "x"
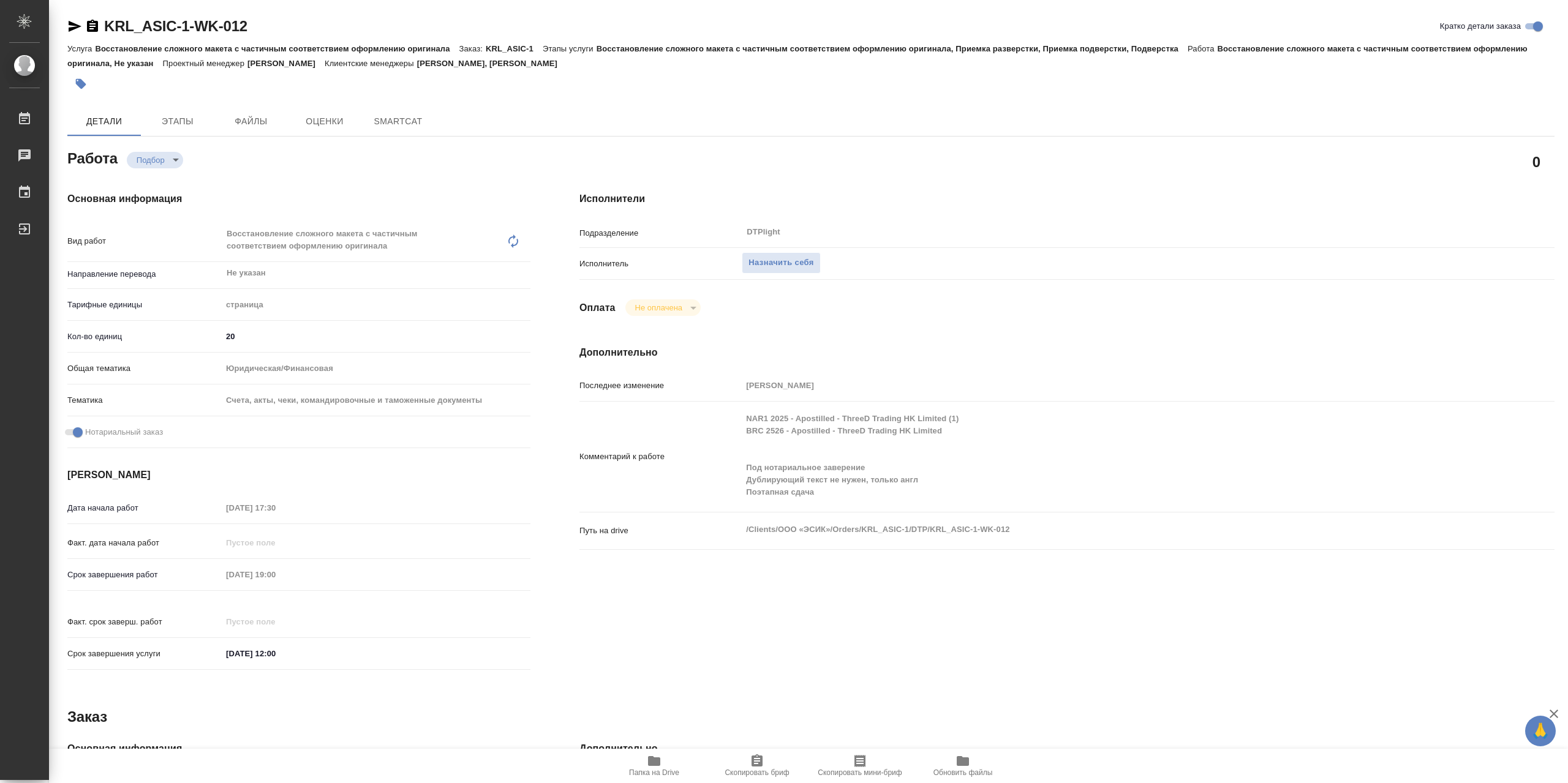
type textarea "x"
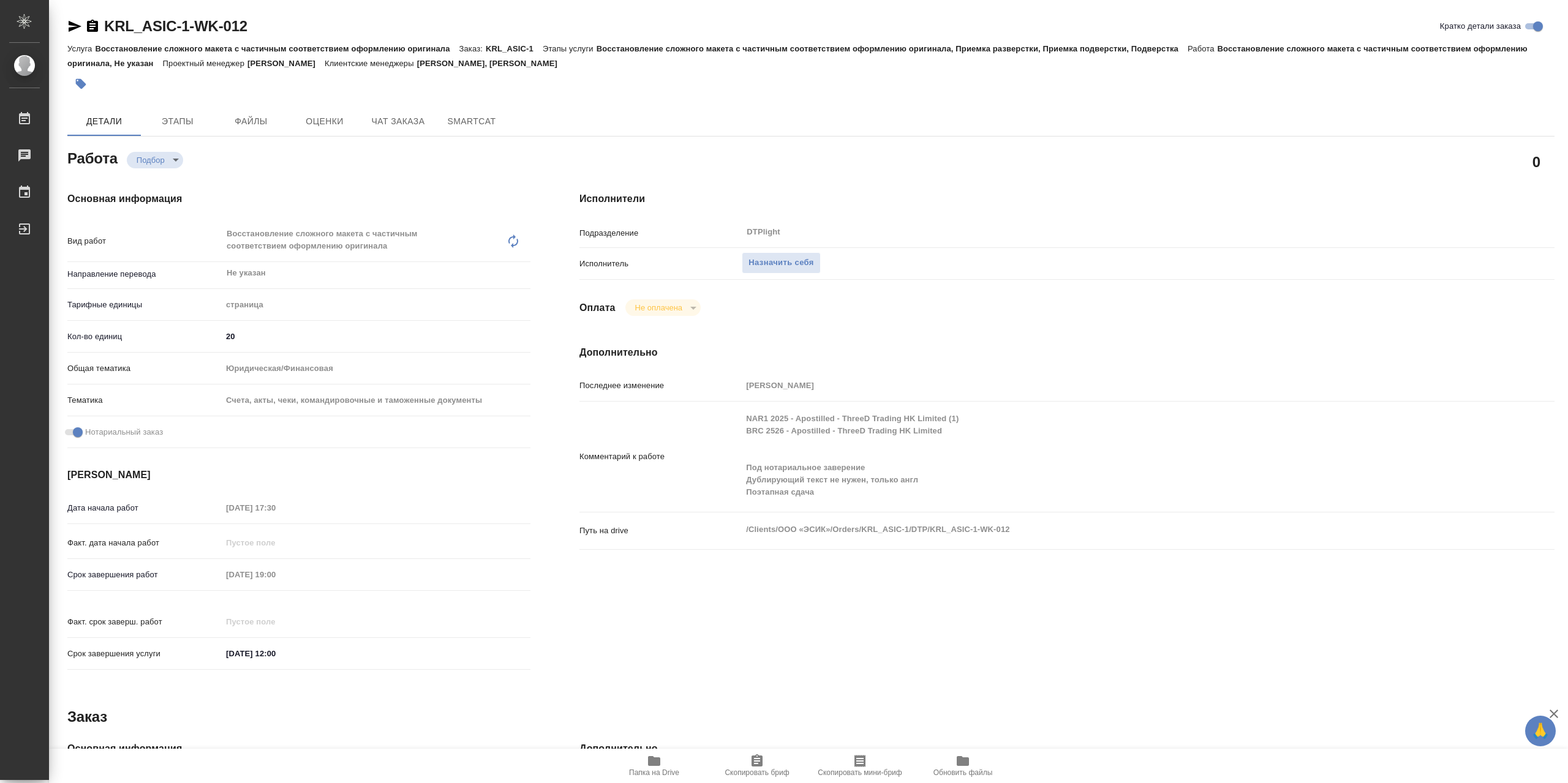
type textarea "x"
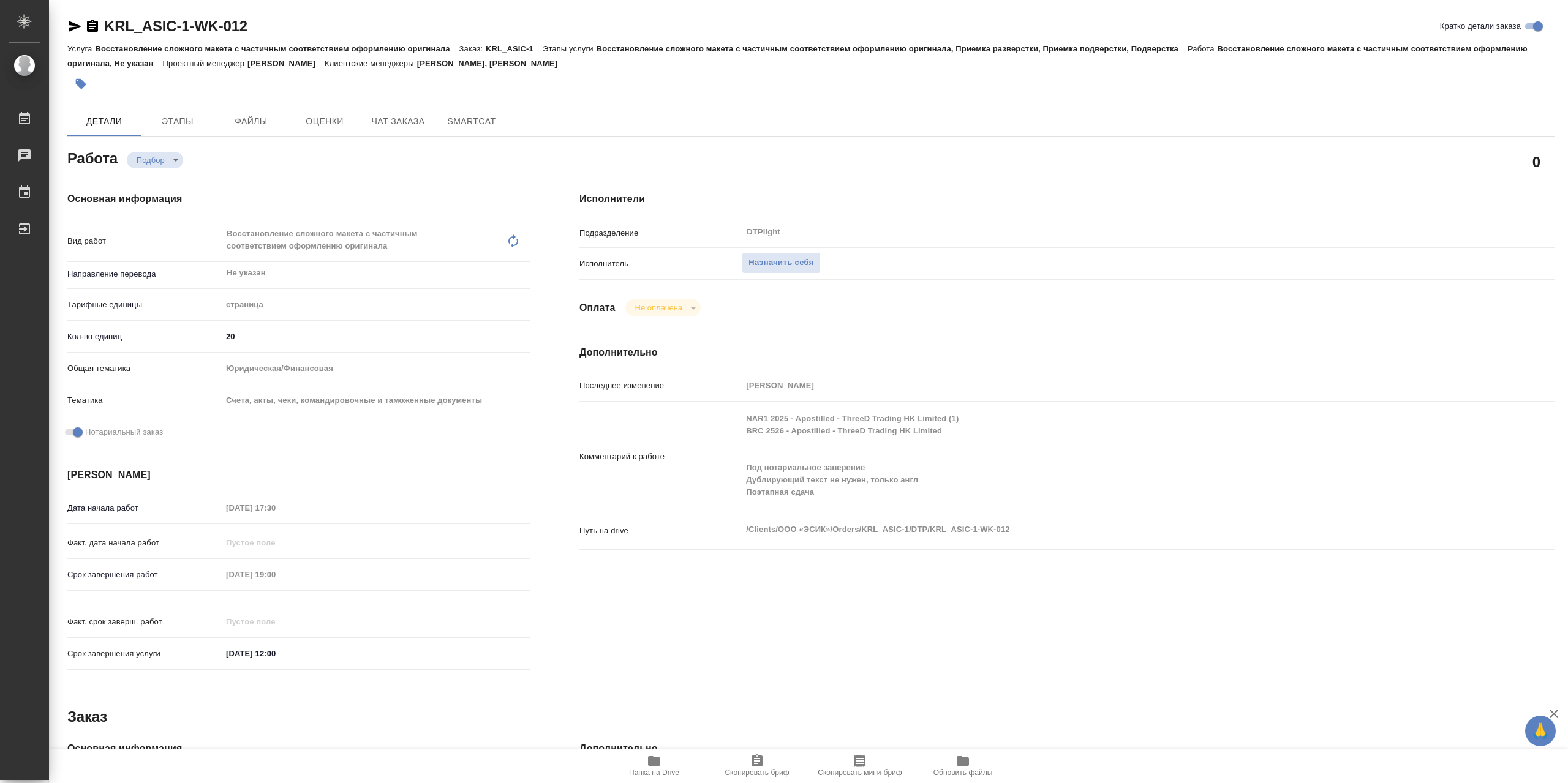
type textarea "x"
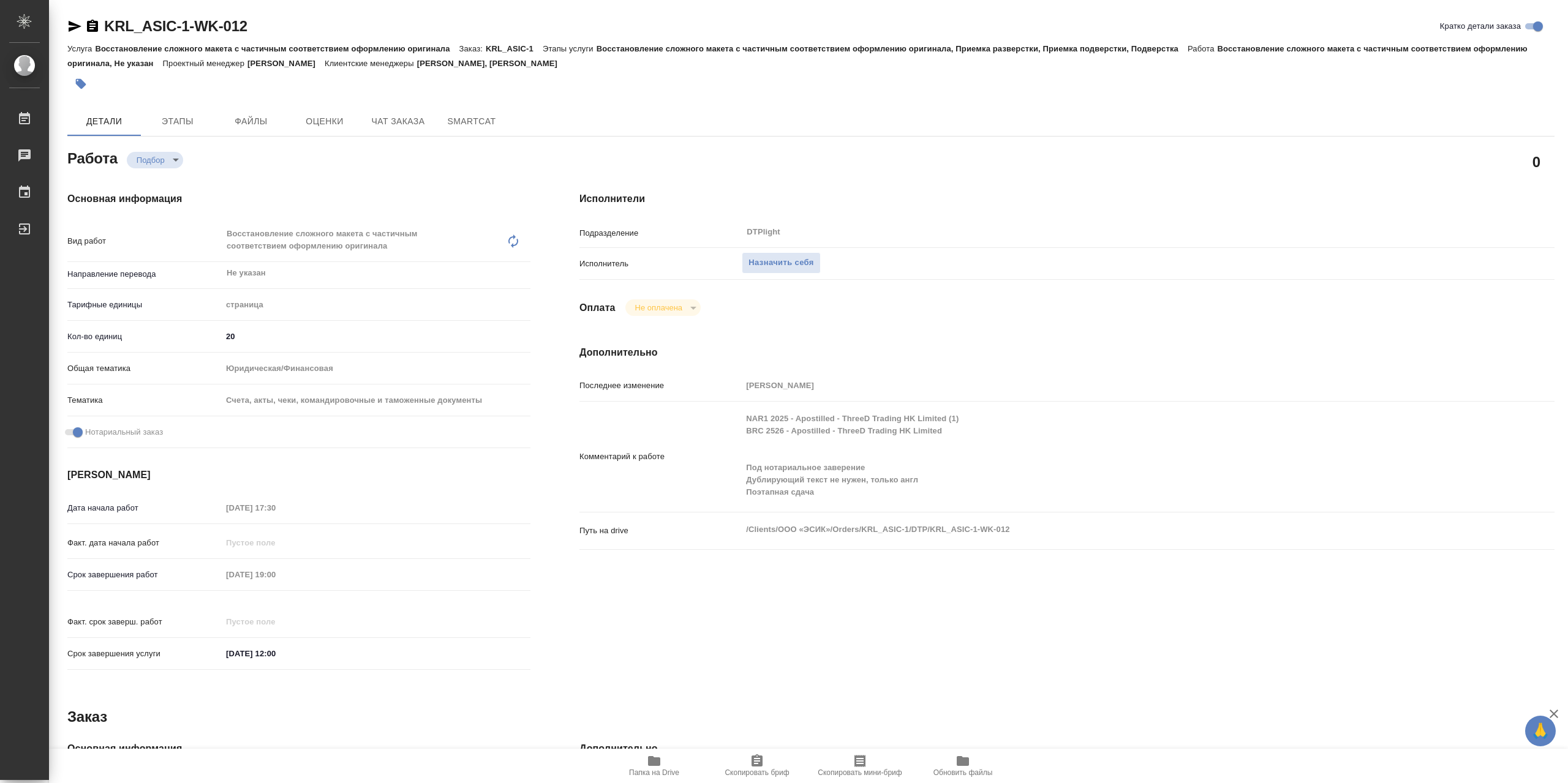
click at [650, 757] on icon "button" at bounding box center [654, 761] width 12 height 10
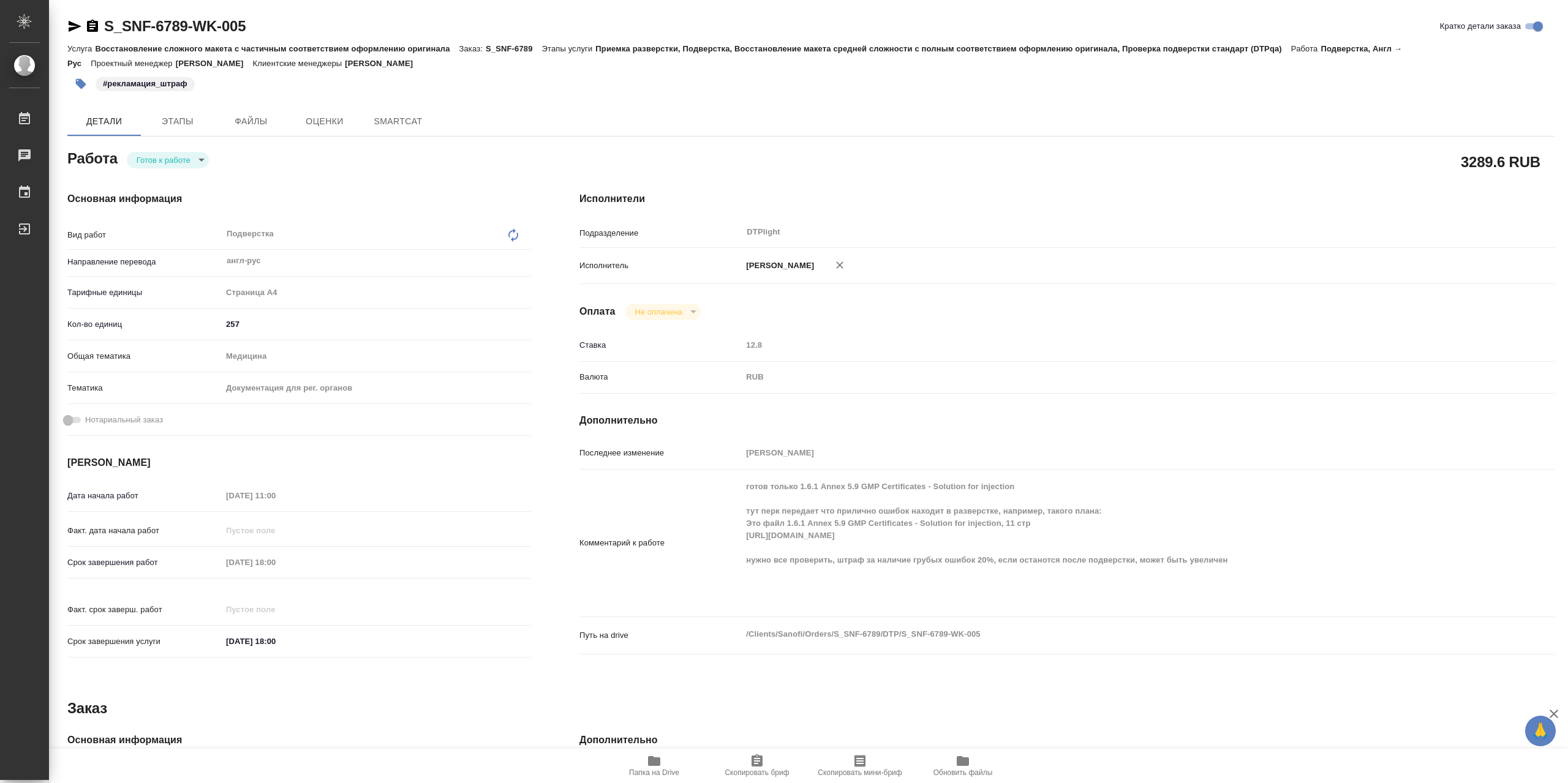
type textarea "x"
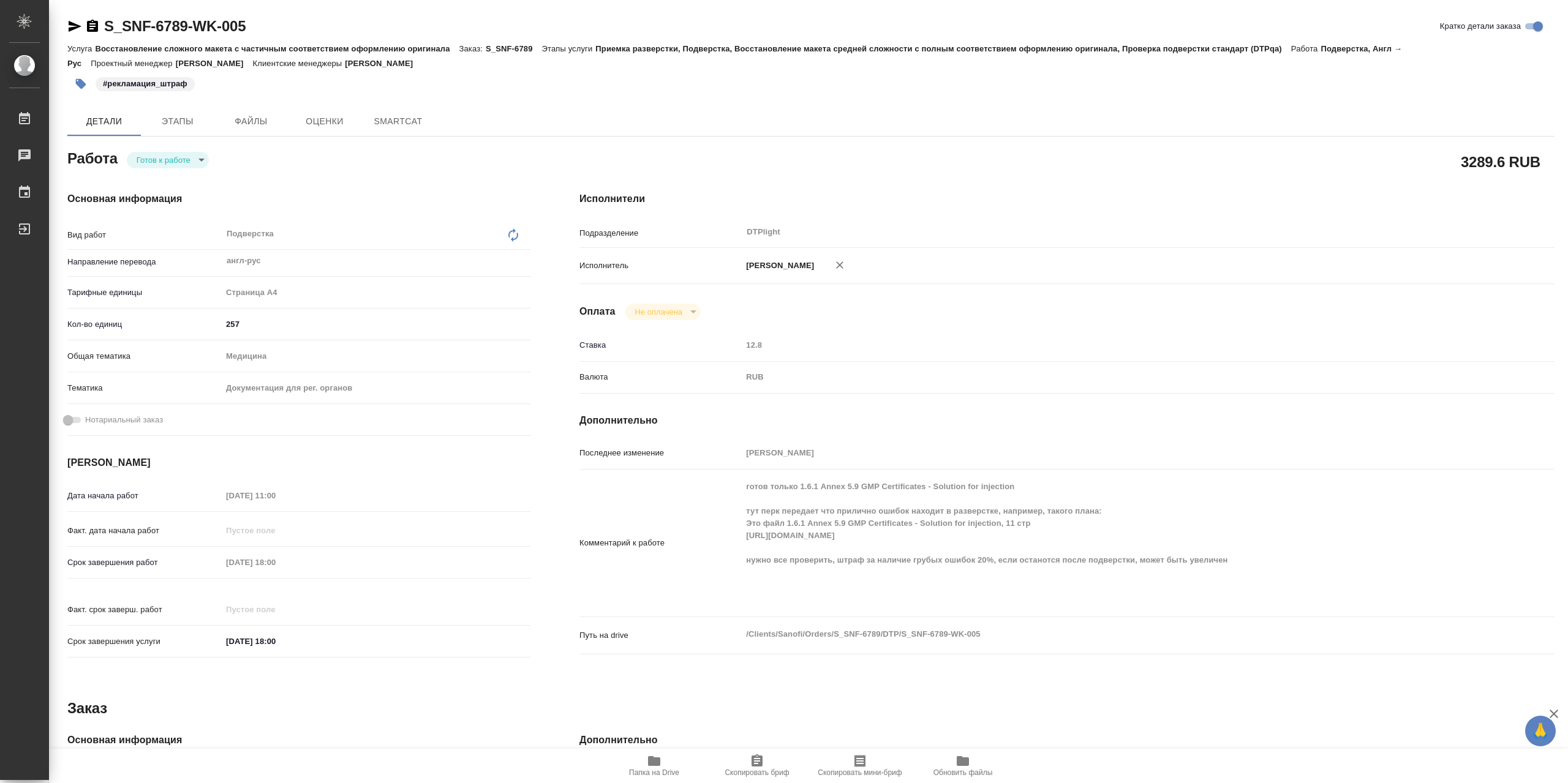
type textarea "x"
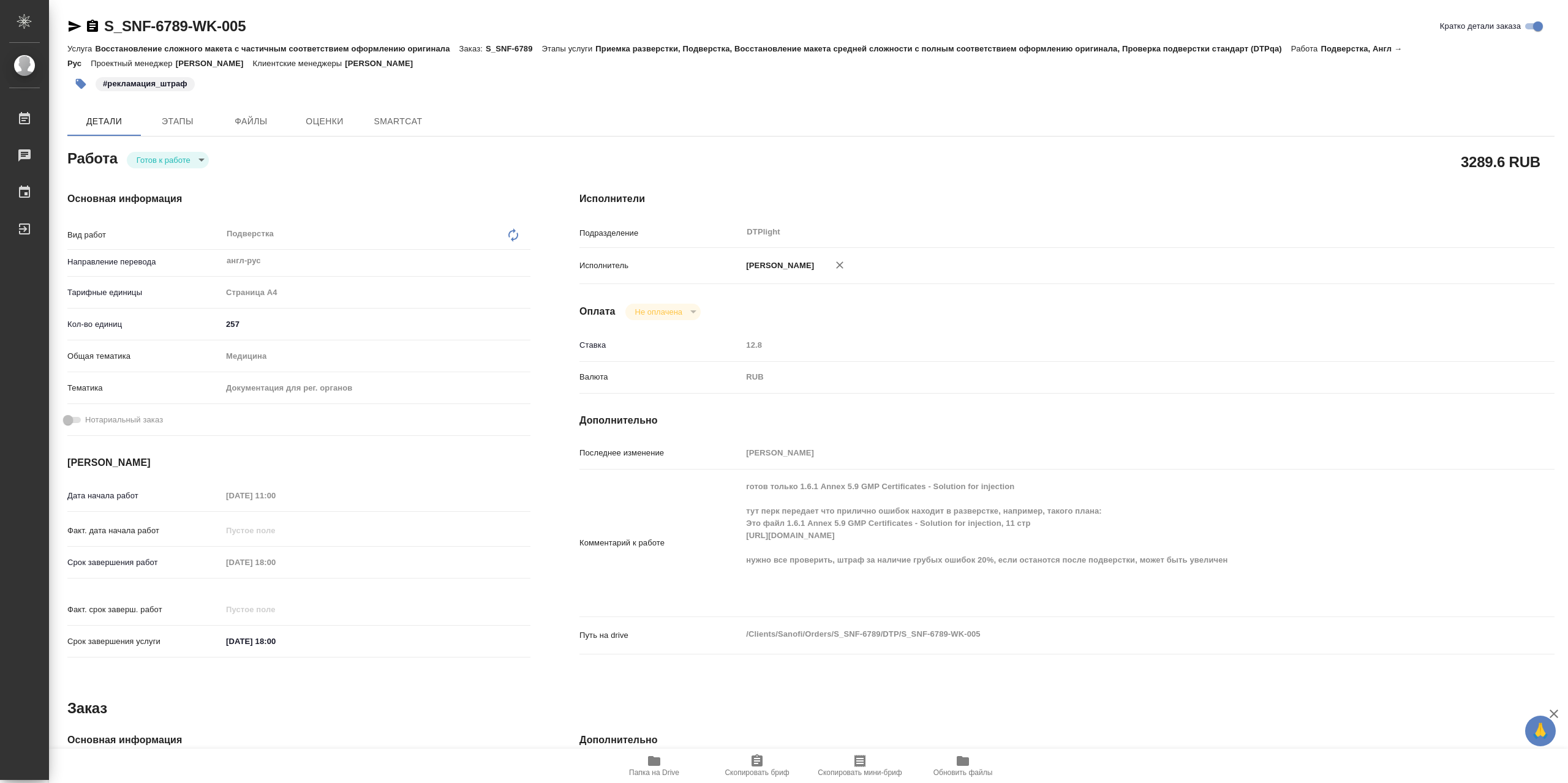
click at [193, 159] on body "🙏 .cls-1 fill:#fff; AWATERA Сархатов Руслан Работы Чаты График Выйти S_SNF-6789…" at bounding box center [784, 391] width 1568 height 783
type textarea "x"
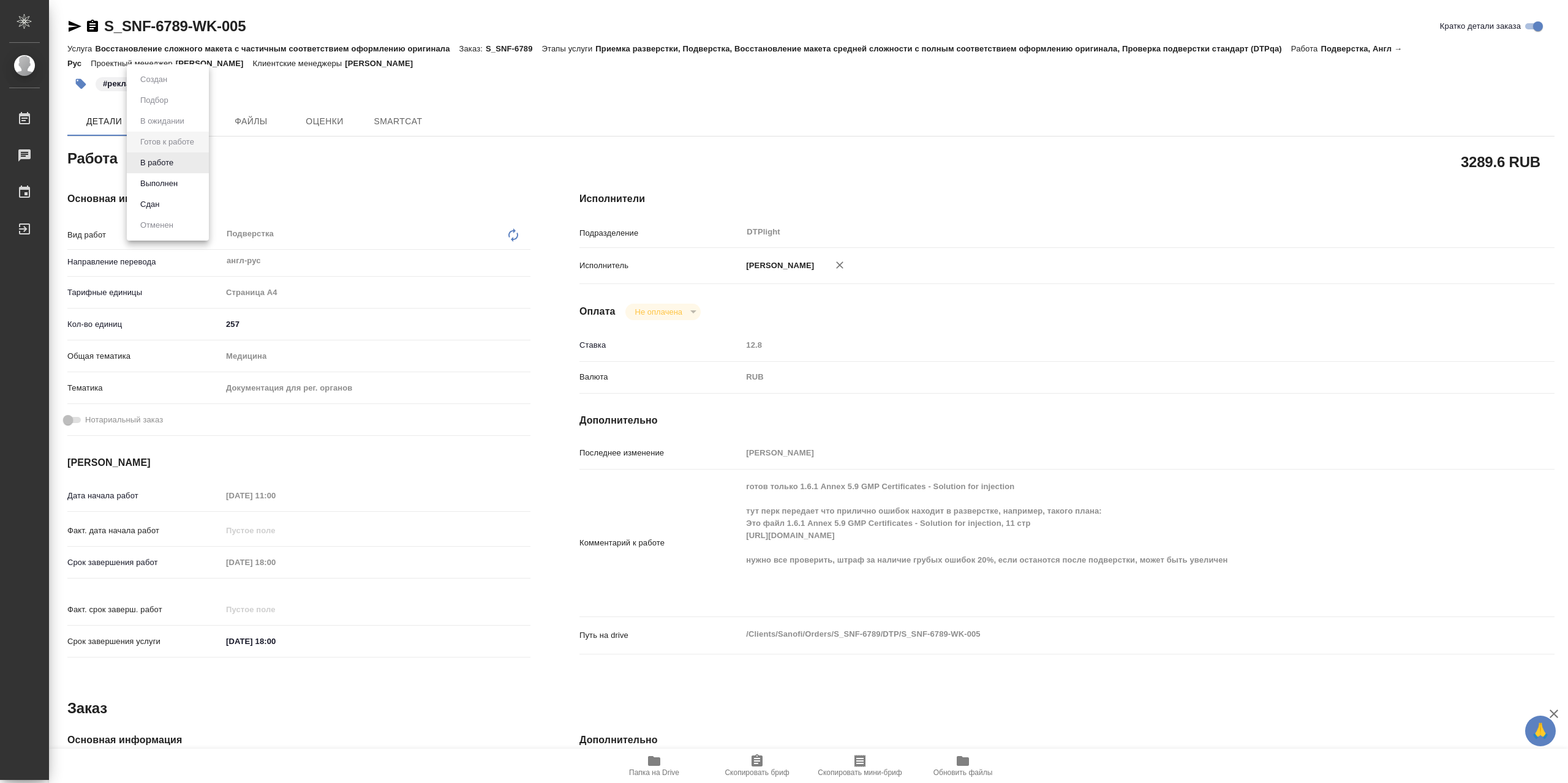
type textarea "x"
click at [182, 164] on li "В работе" at bounding box center [168, 162] width 82 height 21
type textarea "x"
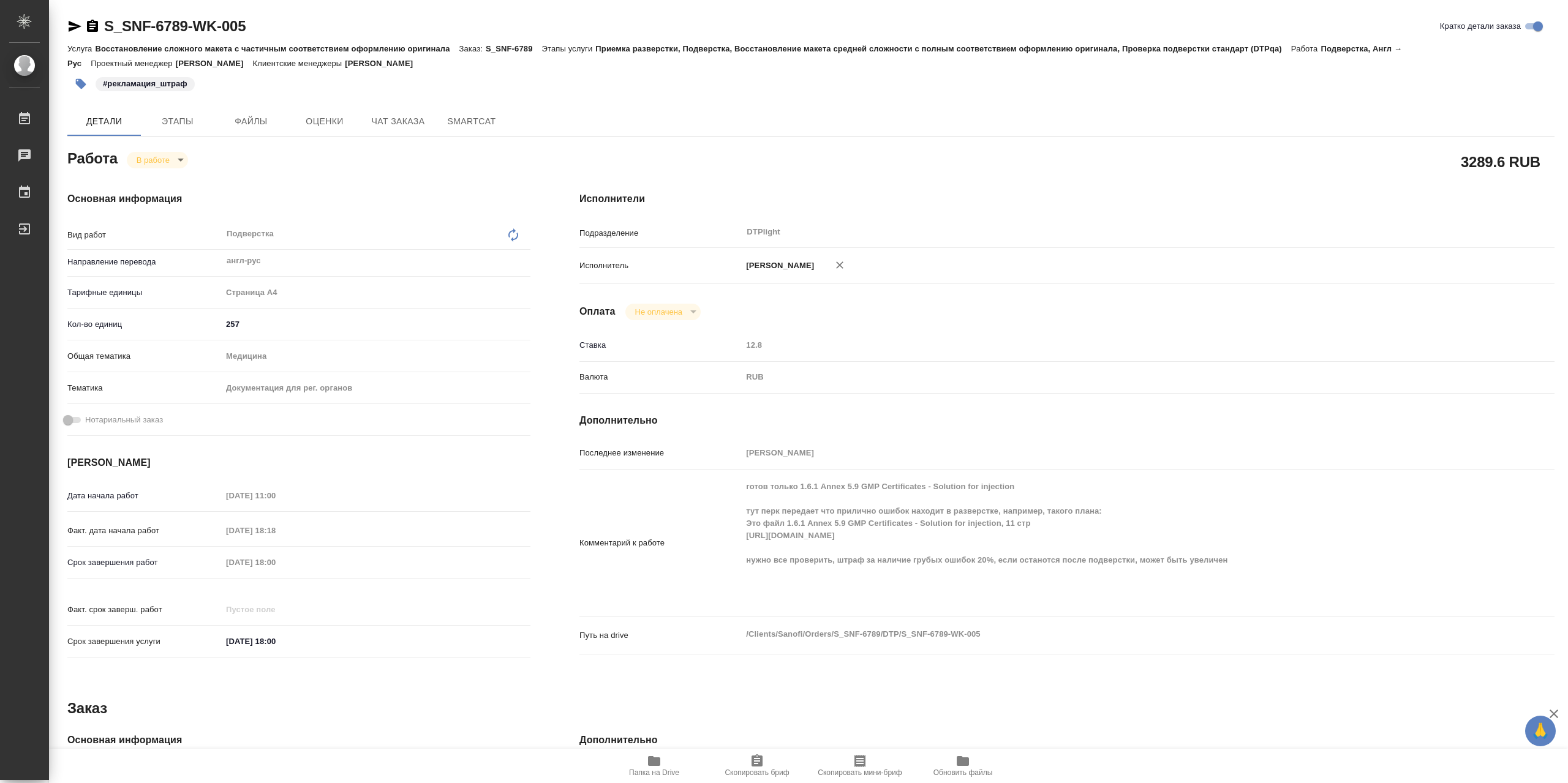
type textarea "x"
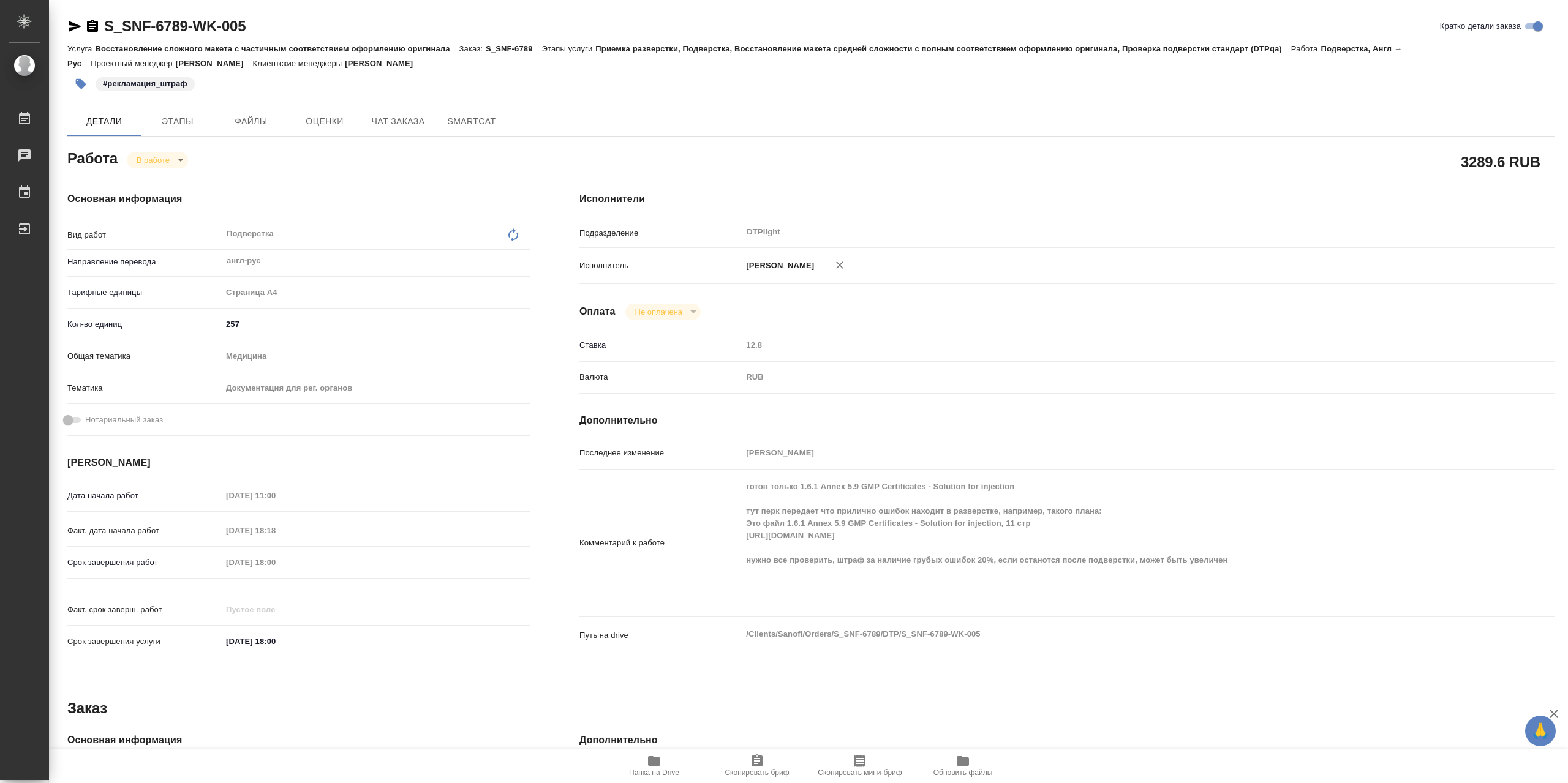
type textarea "x"
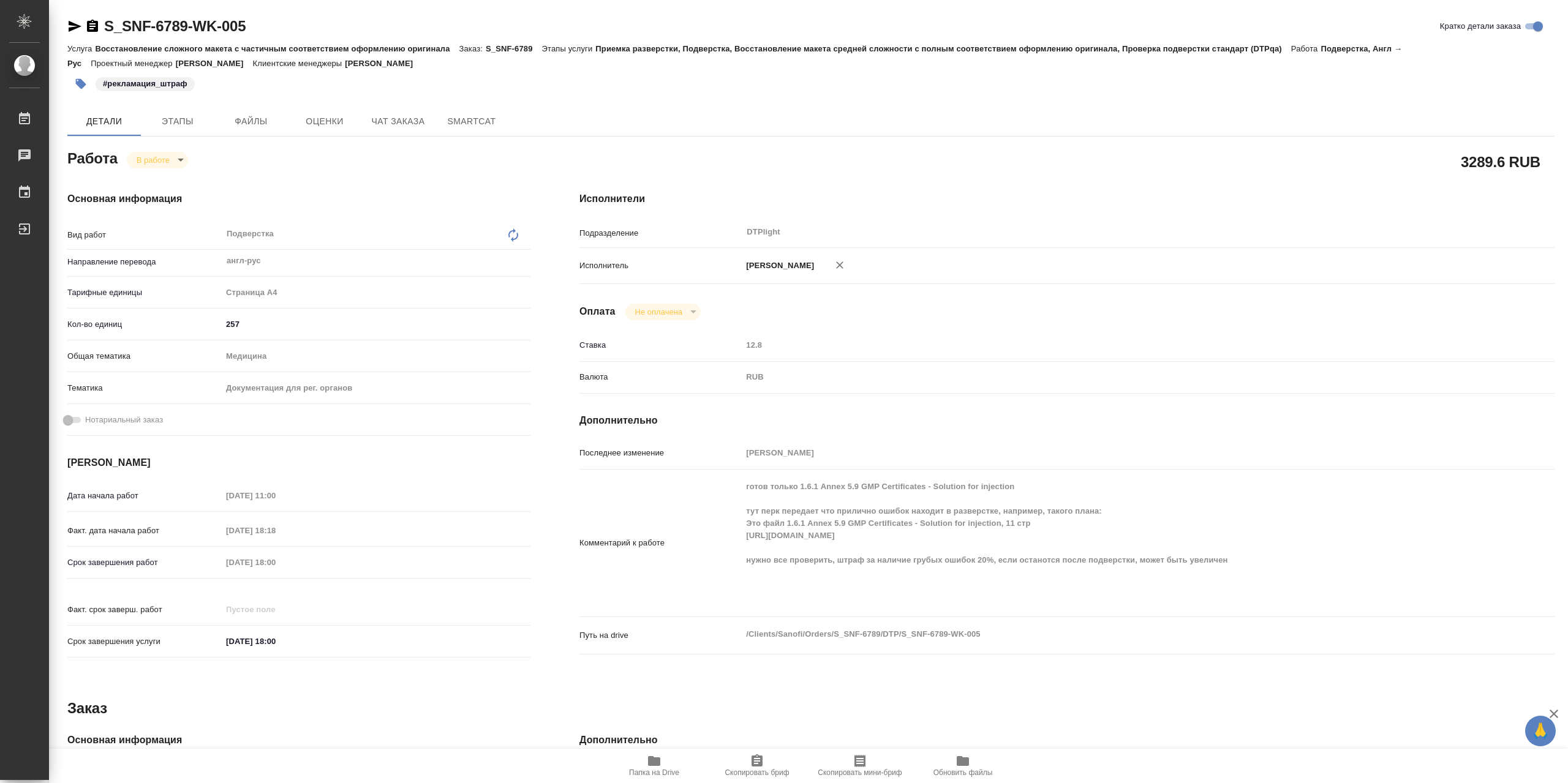
type textarea "x"
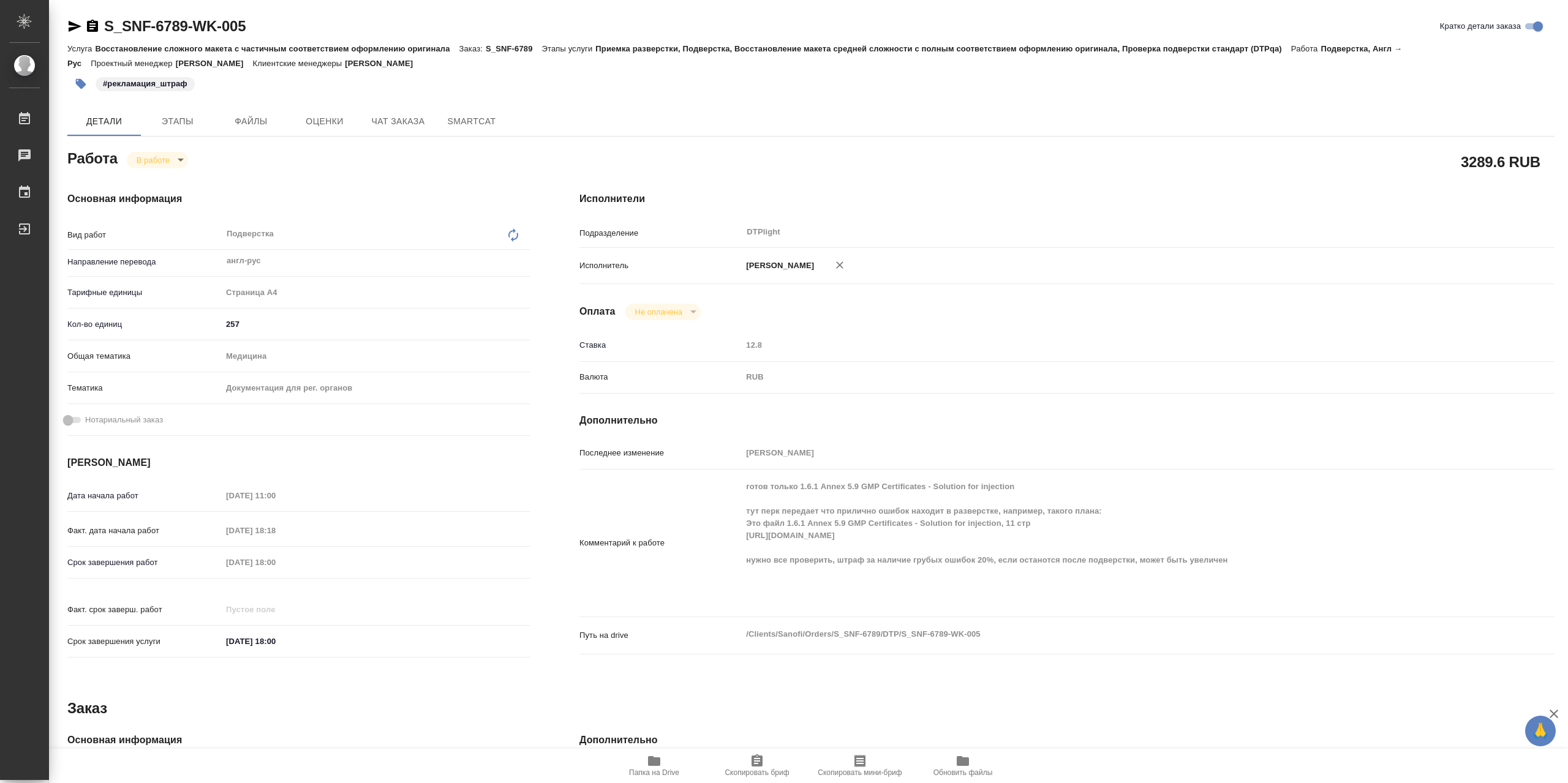
type textarea "x"
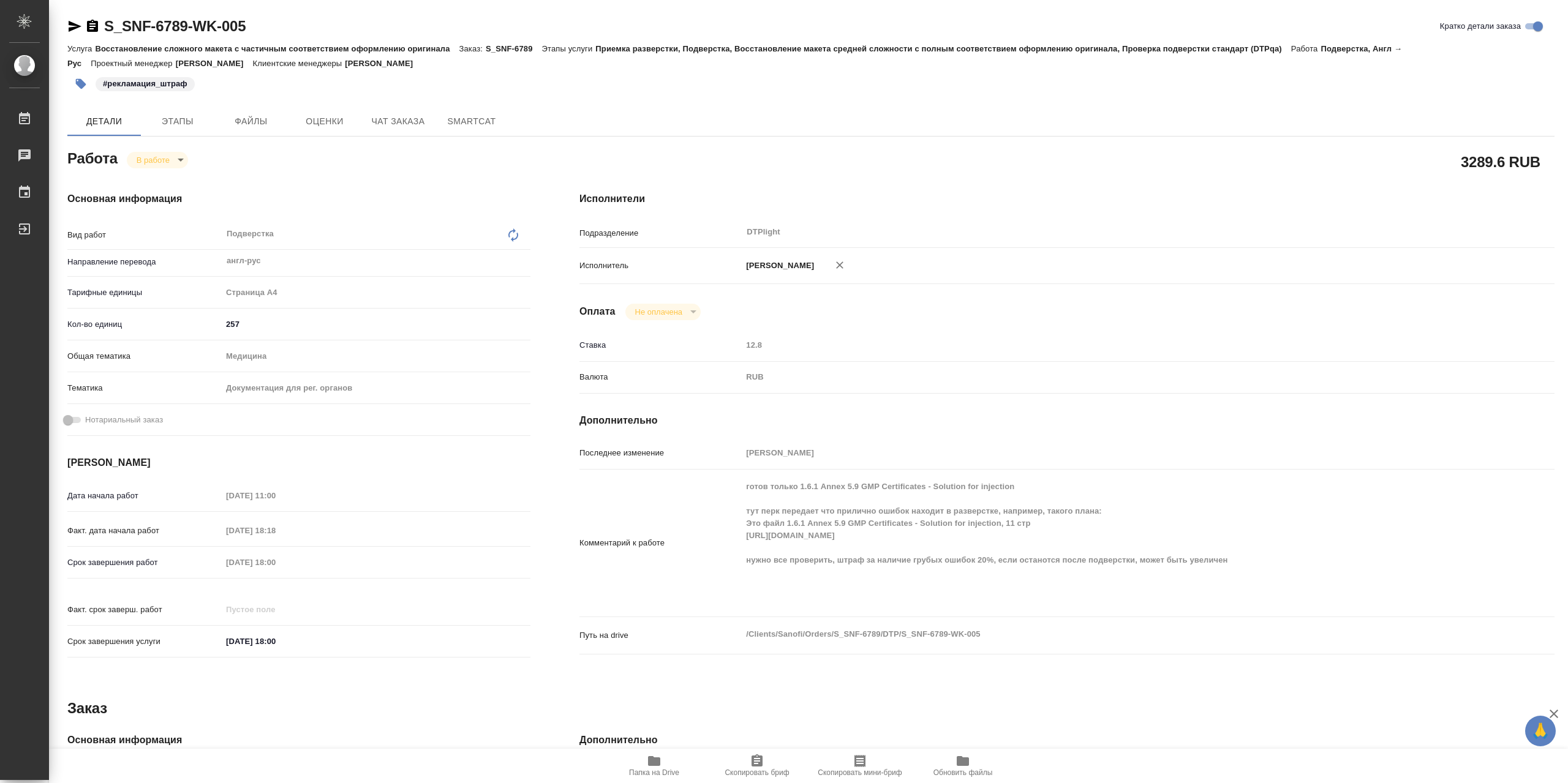
type textarea "x"
